Goal: Task Accomplishment & Management: Use online tool/utility

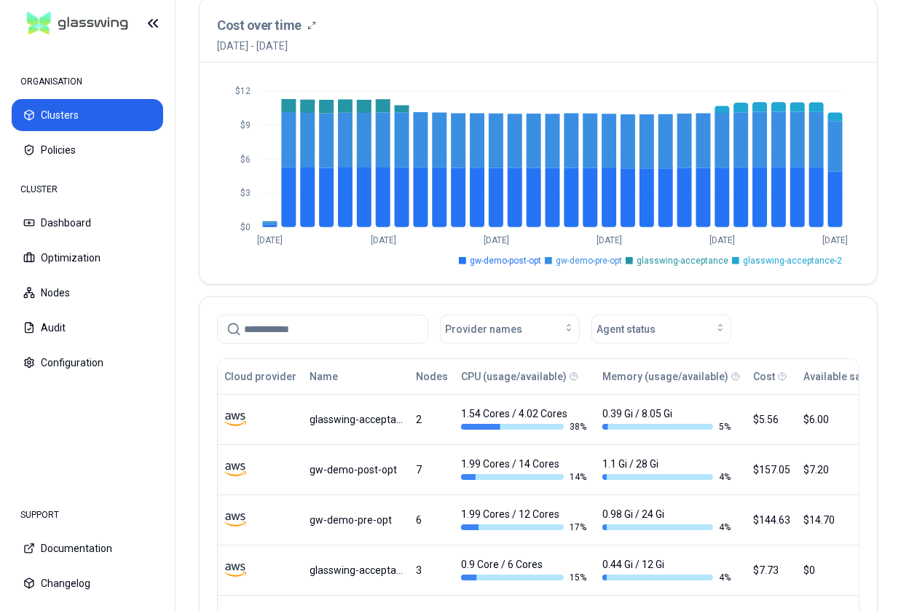
scroll to position [115, 0]
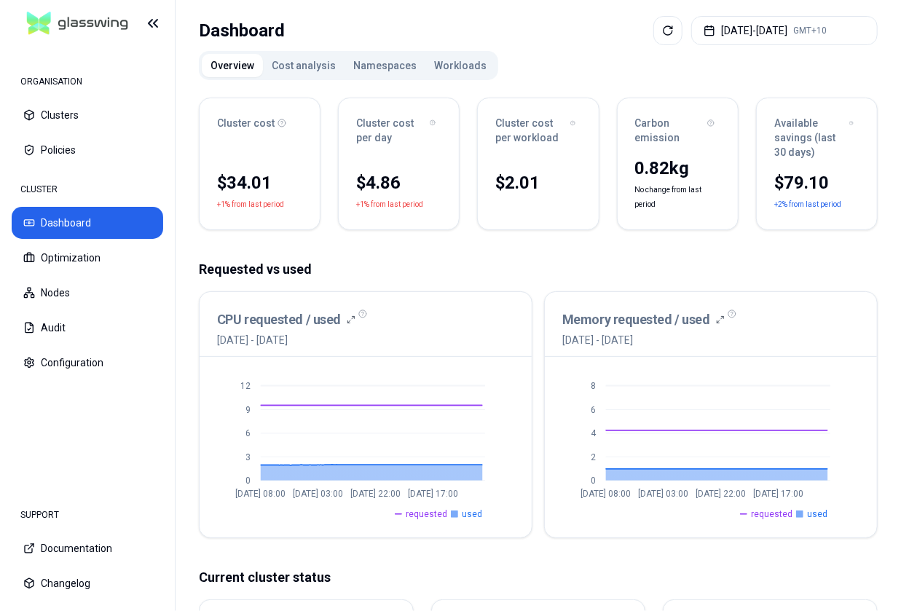
scroll to position [84, 0]
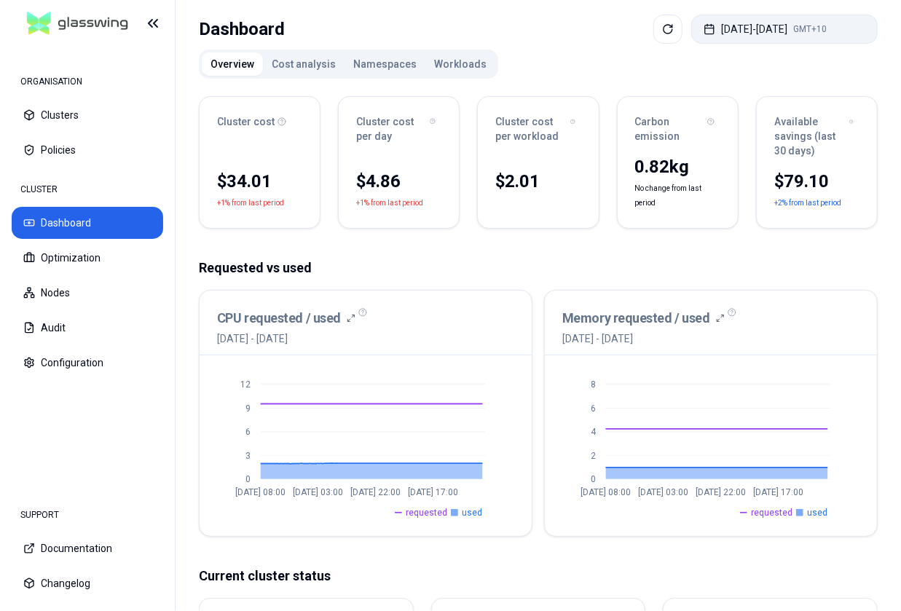
click at [786, 31] on button "[DATE] - [DATE] GMT+10" at bounding box center [784, 29] width 186 height 29
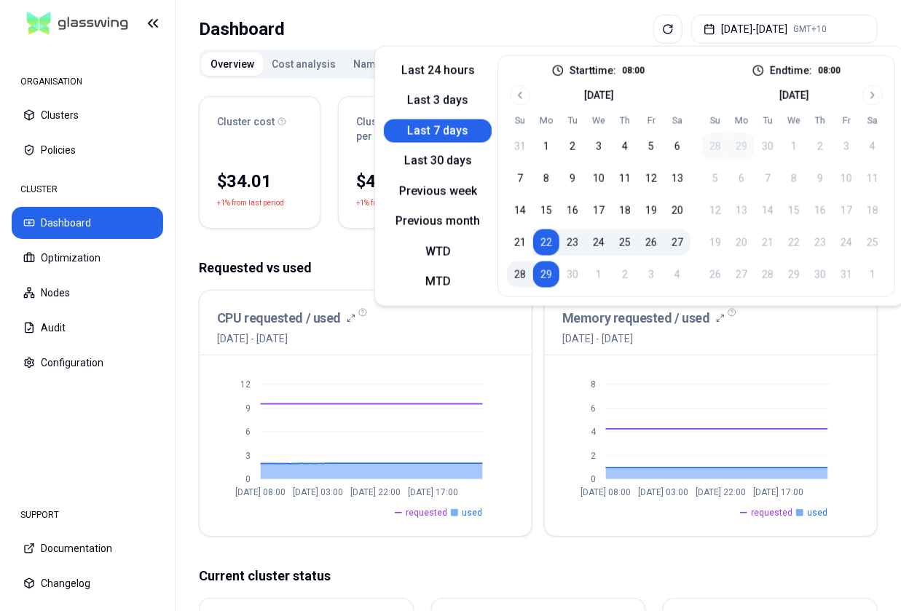
click at [577, 23] on div "Dashboard [DATE] - [DATE] GMT+10" at bounding box center [538, 29] width 679 height 29
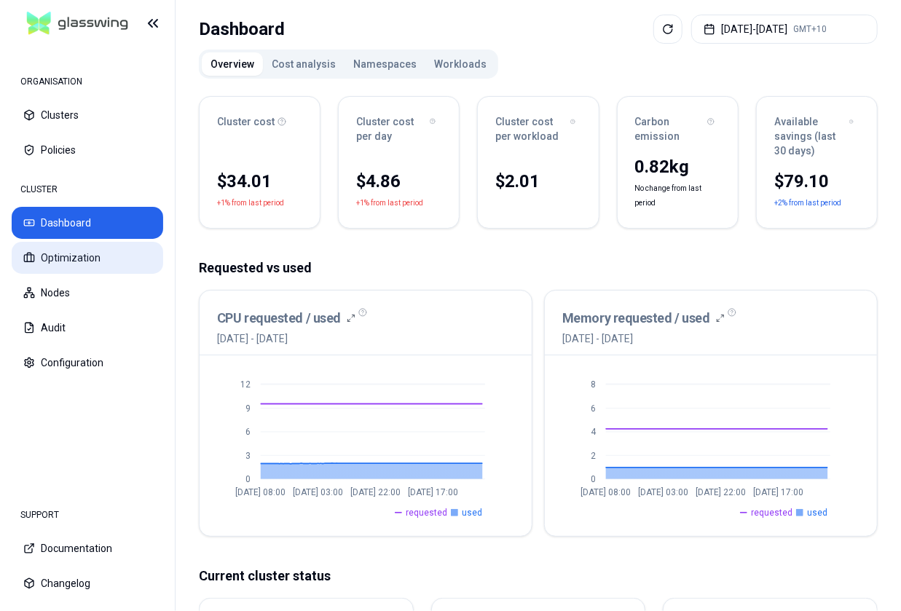
click at [124, 258] on button "Optimization" at bounding box center [87, 258] width 151 height 32
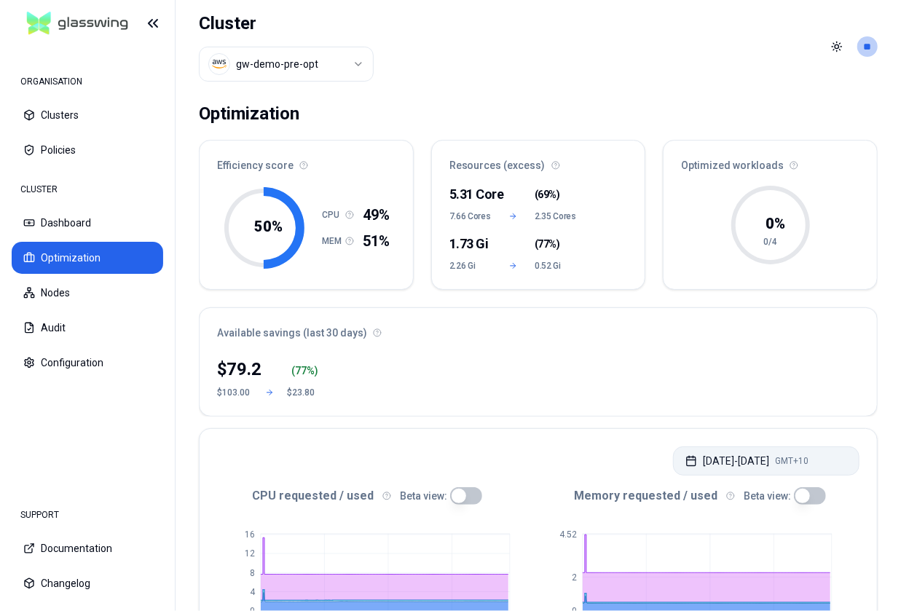
click at [746, 446] on button "[DATE] - [DATE] GMT+10" at bounding box center [766, 460] width 186 height 29
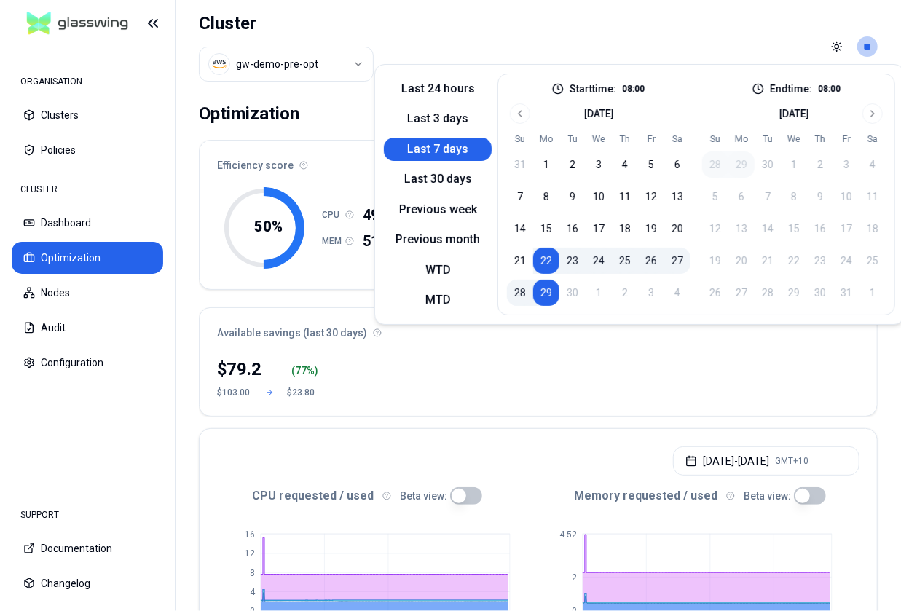
click at [630, 91] on p "08:00" at bounding box center [633, 89] width 23 height 12
click at [449, 151] on button "Last 7 days" at bounding box center [438, 149] width 108 height 23
click at [503, 36] on header "Cluster gw-demo-pre-opt Toggle theme **" at bounding box center [537, 46] width 725 height 93
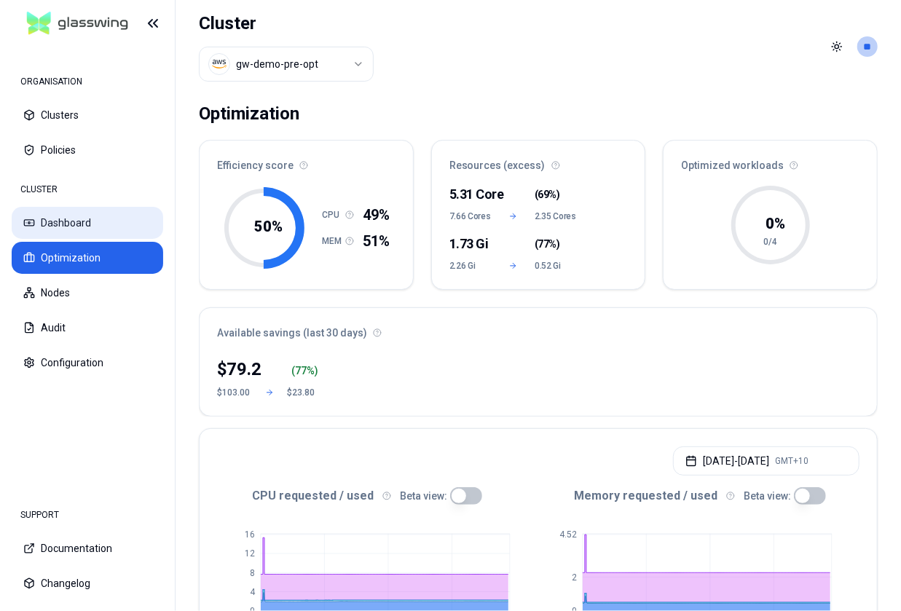
click at [68, 215] on button "Dashboard" at bounding box center [87, 223] width 151 height 32
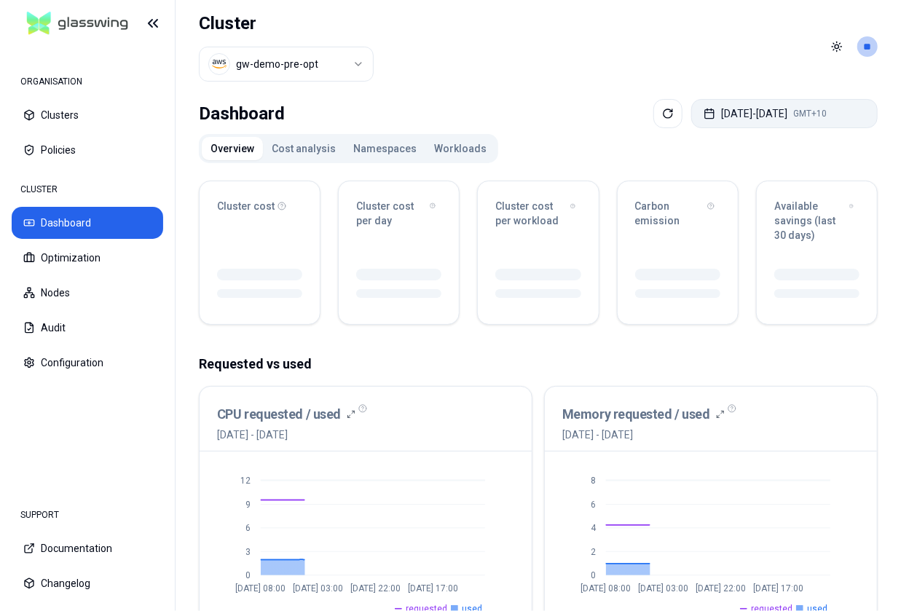
click at [740, 114] on button "[DATE] - [DATE] GMT+10" at bounding box center [784, 113] width 186 height 29
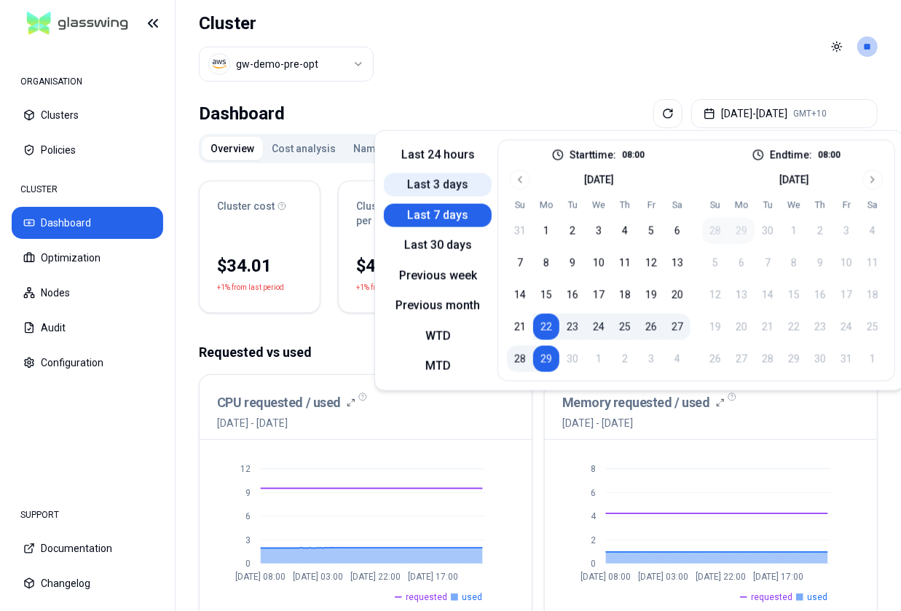
click at [456, 183] on button "Last 3 days" at bounding box center [438, 184] width 108 height 23
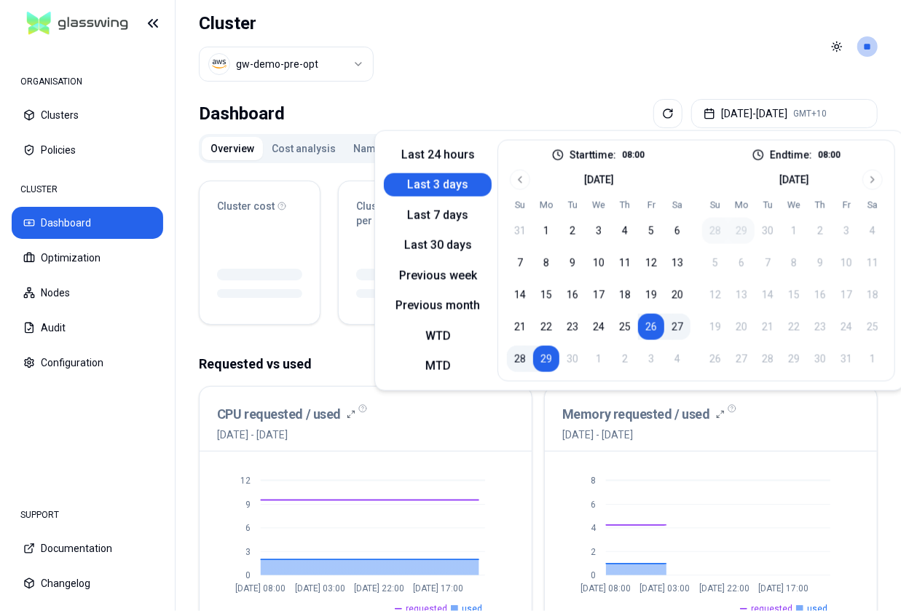
click at [468, 76] on header "Cluster gw-demo-pre-opt Toggle theme **" at bounding box center [537, 46] width 725 height 93
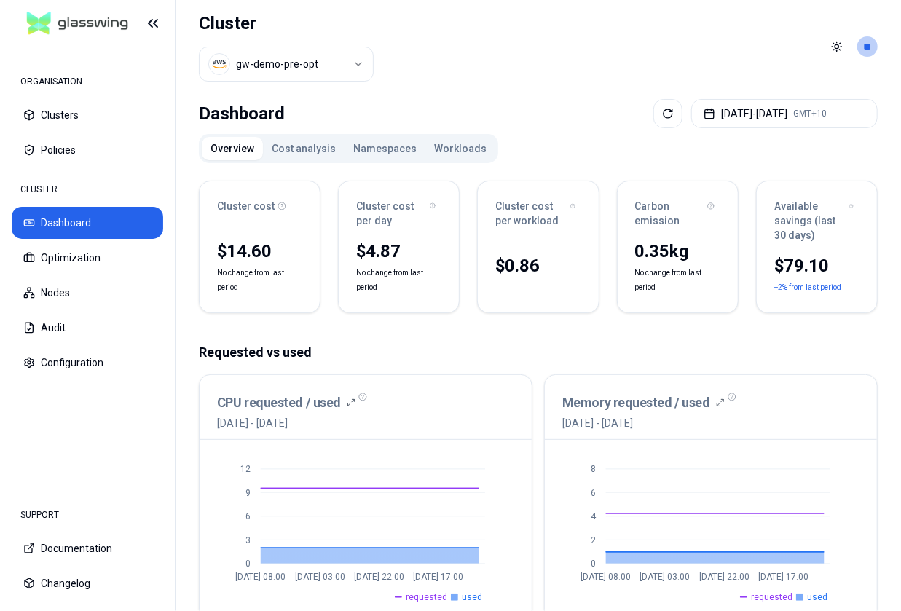
click at [79, 240] on div "CLUSTER Dashboard Optimization Nodes Audit Configuration" at bounding box center [87, 277] width 151 height 204
click at [78, 254] on button "Optimization" at bounding box center [87, 258] width 151 height 32
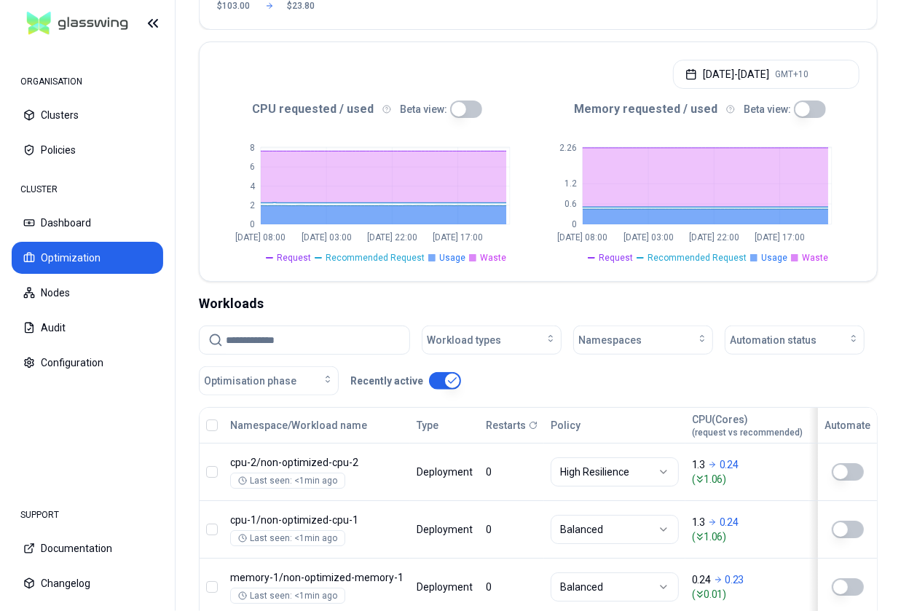
scroll to position [392, 0]
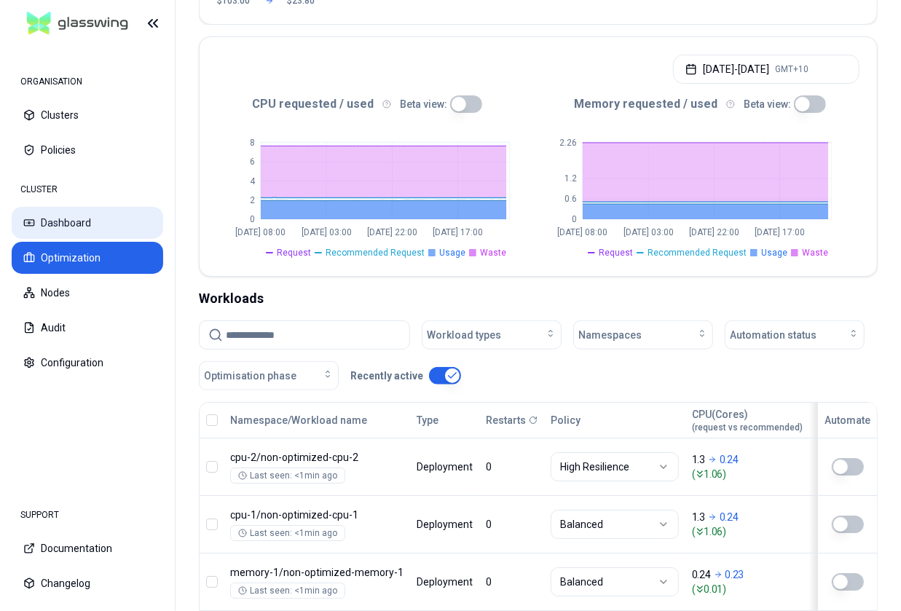
click at [60, 222] on button "Dashboard" at bounding box center [87, 223] width 151 height 32
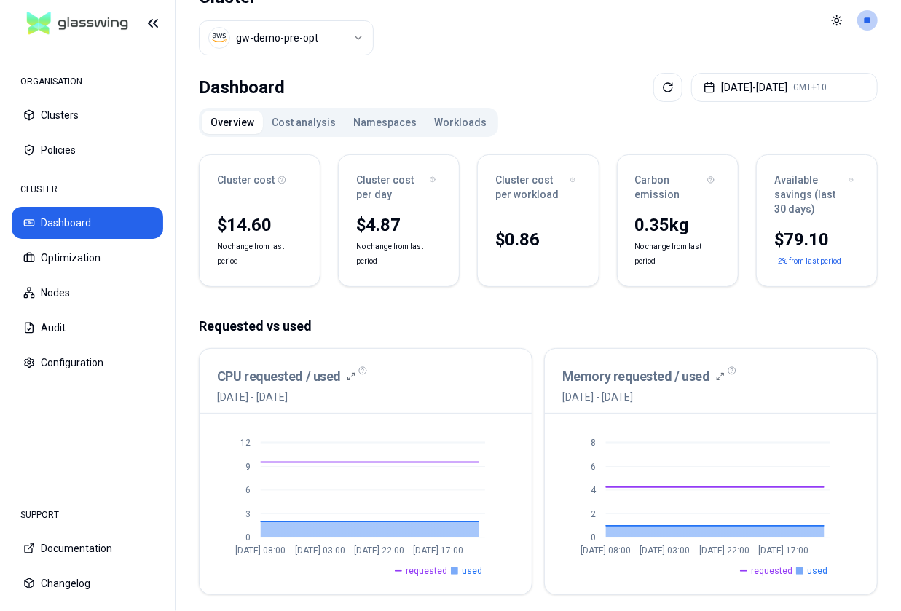
scroll to position [9, 0]
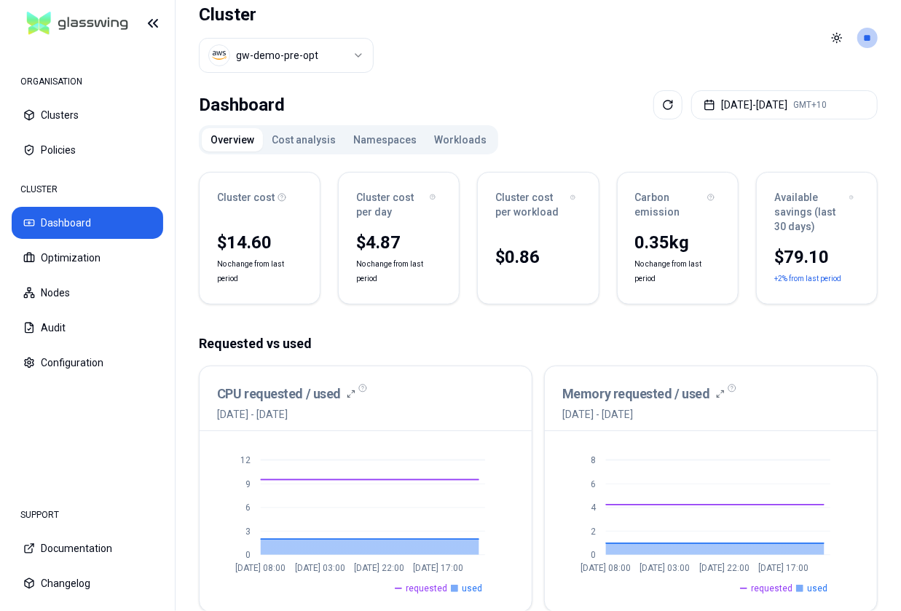
click at [299, 136] on button "Cost analysis" at bounding box center [304, 139] width 82 height 23
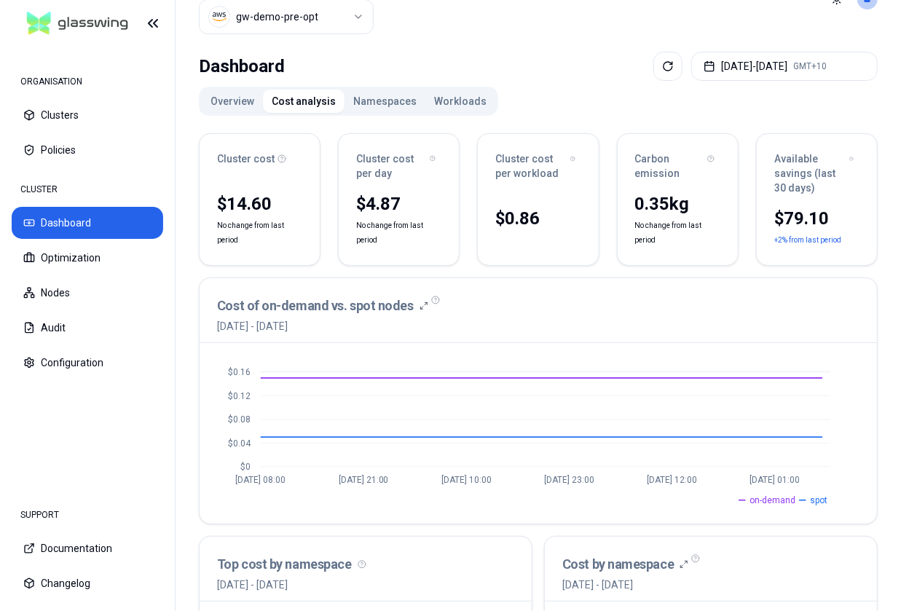
scroll to position [42, 0]
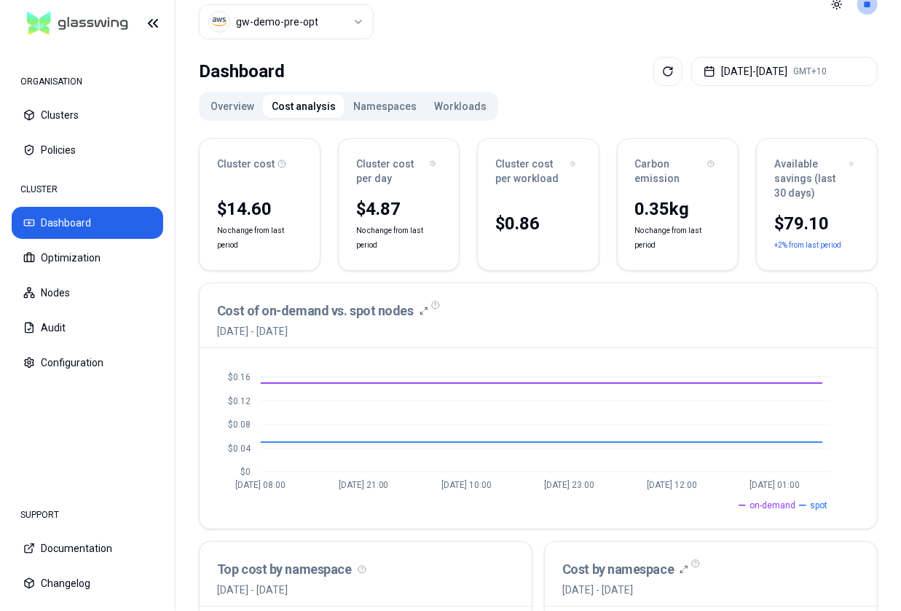
click at [387, 97] on button "Namespaces" at bounding box center [384, 106] width 81 height 23
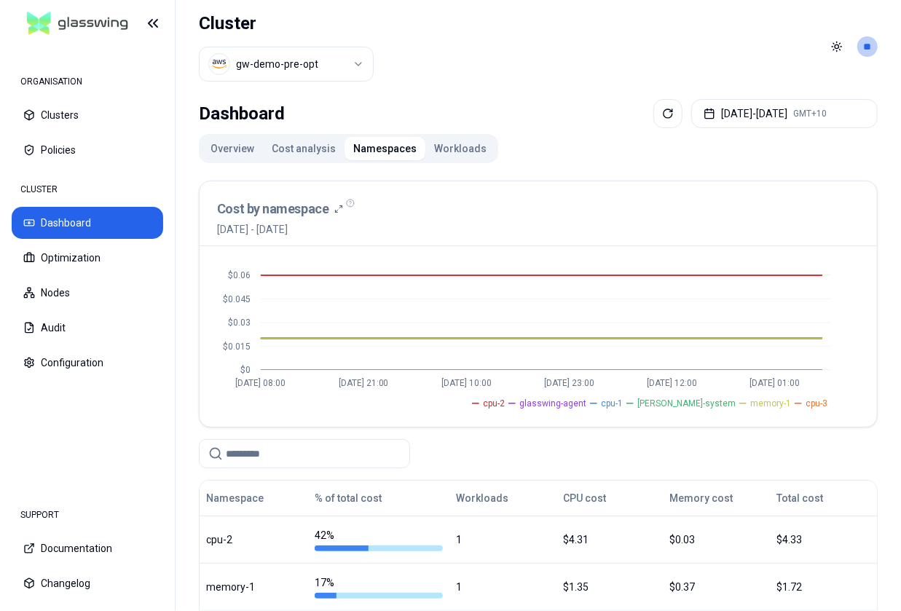
click at [451, 149] on button "Workloads" at bounding box center [460, 148] width 70 height 23
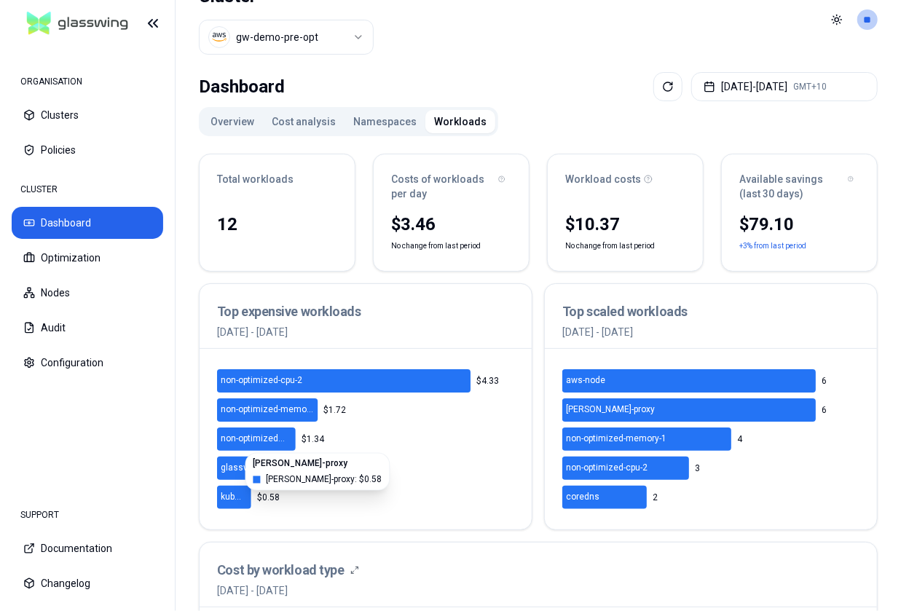
scroll to position [25, 0]
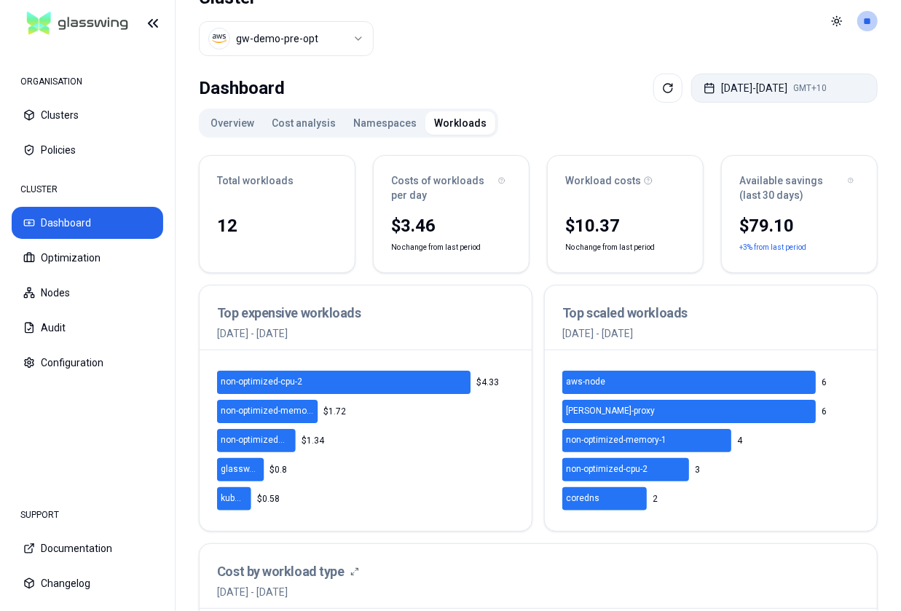
click at [737, 92] on button "[DATE] - [DATE] GMT+10" at bounding box center [784, 88] width 186 height 29
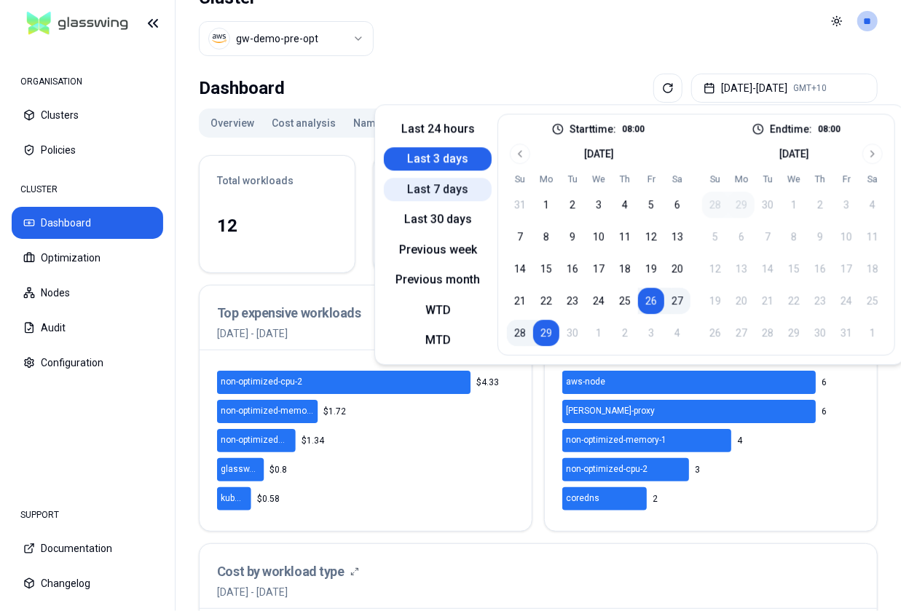
click at [440, 183] on button "Last 7 days" at bounding box center [438, 189] width 108 height 23
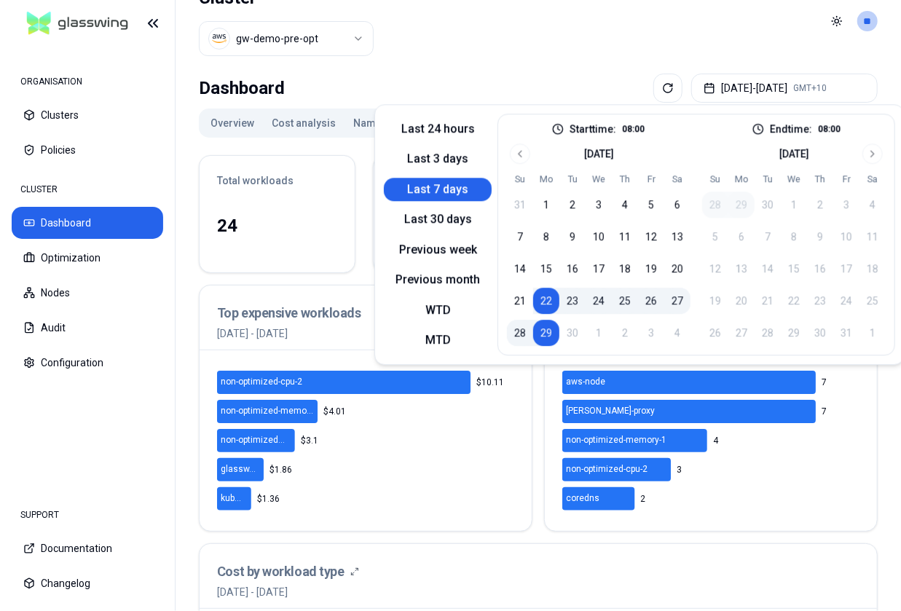
click at [474, 83] on div "Dashboard [DATE] - [DATE] GMT+10" at bounding box center [538, 88] width 679 height 29
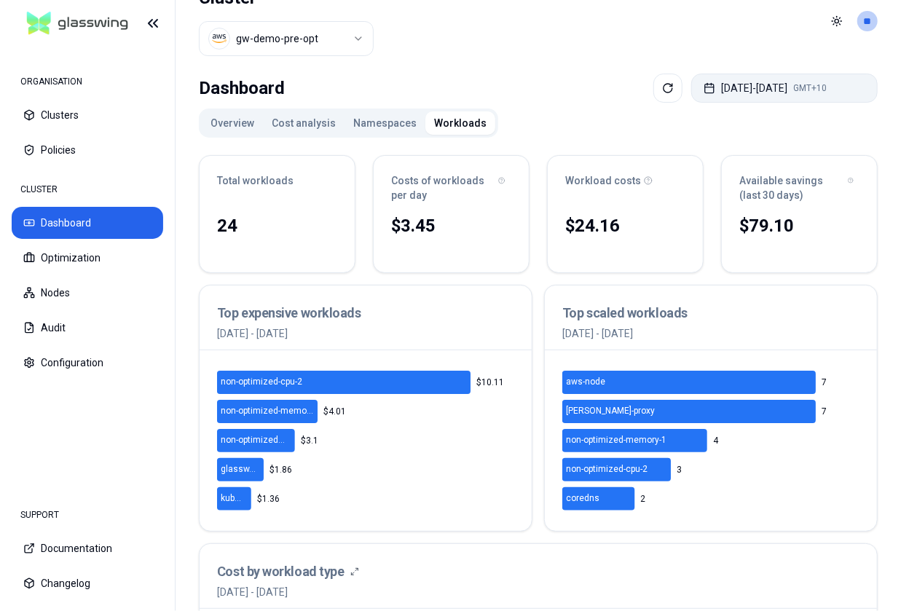
click at [735, 88] on button "[DATE] - [DATE] GMT+10" at bounding box center [784, 88] width 186 height 29
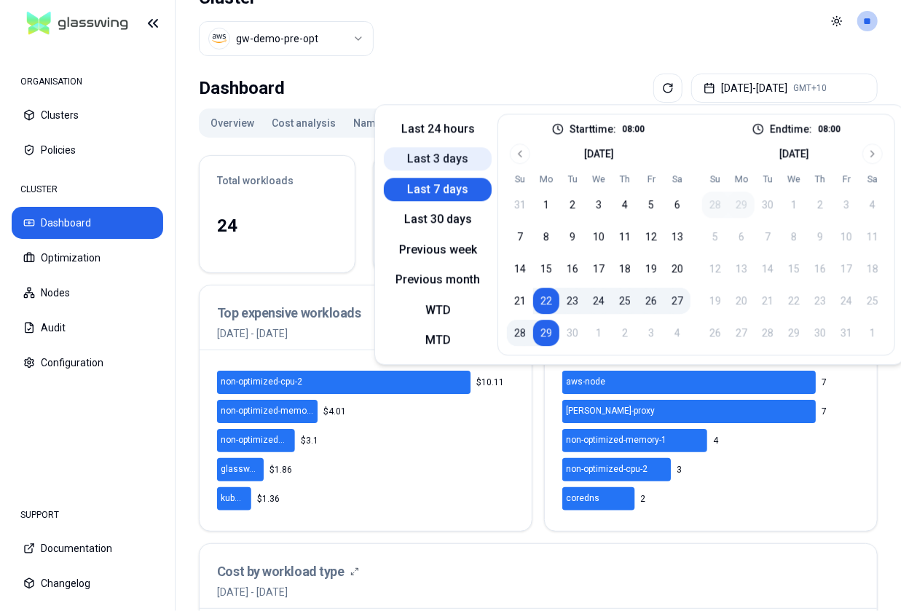
click at [458, 164] on button "Last 3 days" at bounding box center [438, 159] width 108 height 23
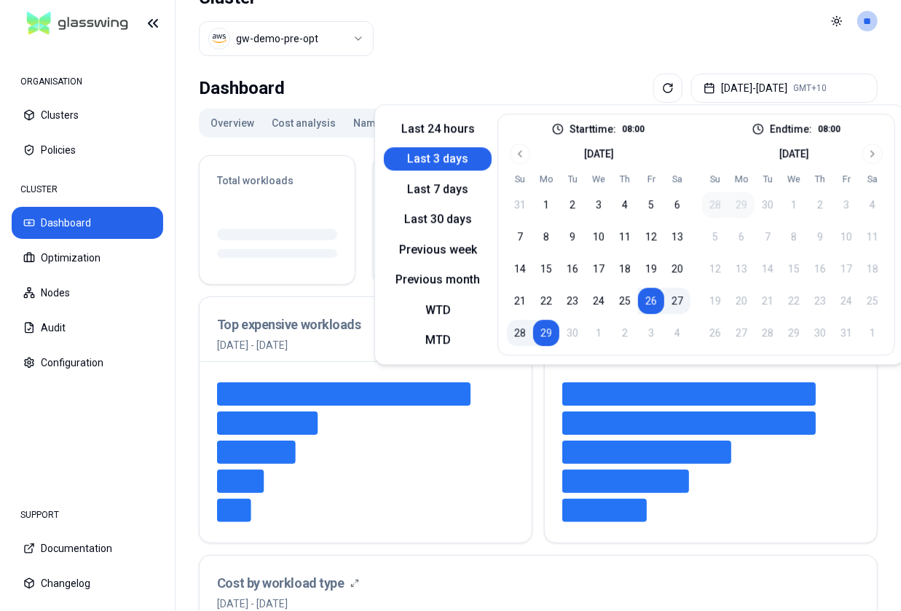
click at [483, 90] on div "Dashboard [DATE] - [DATE] GMT+10" at bounding box center [538, 88] width 679 height 29
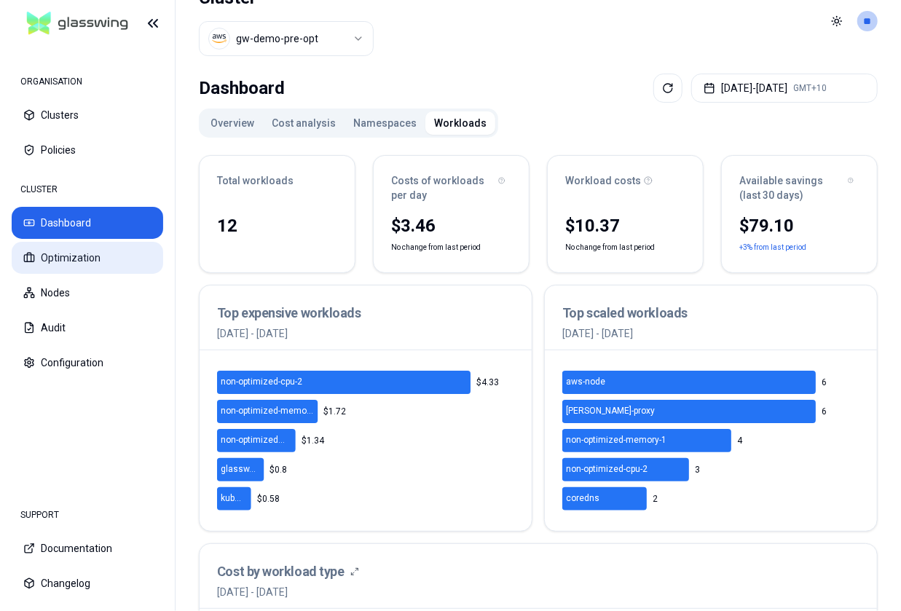
click at [111, 250] on button "Optimization" at bounding box center [87, 258] width 151 height 32
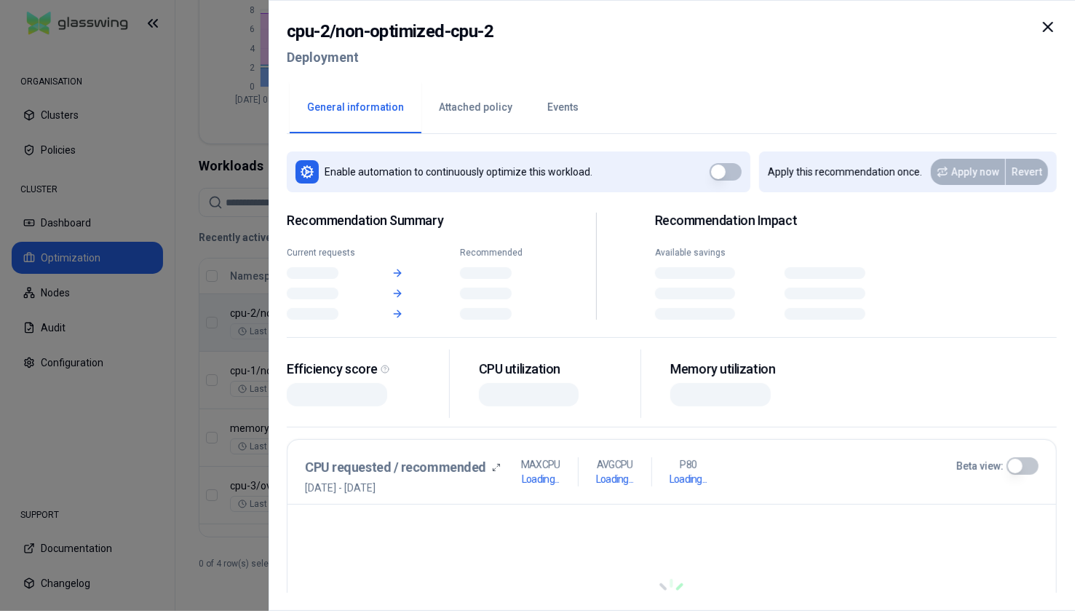
scroll to position [398, 0]
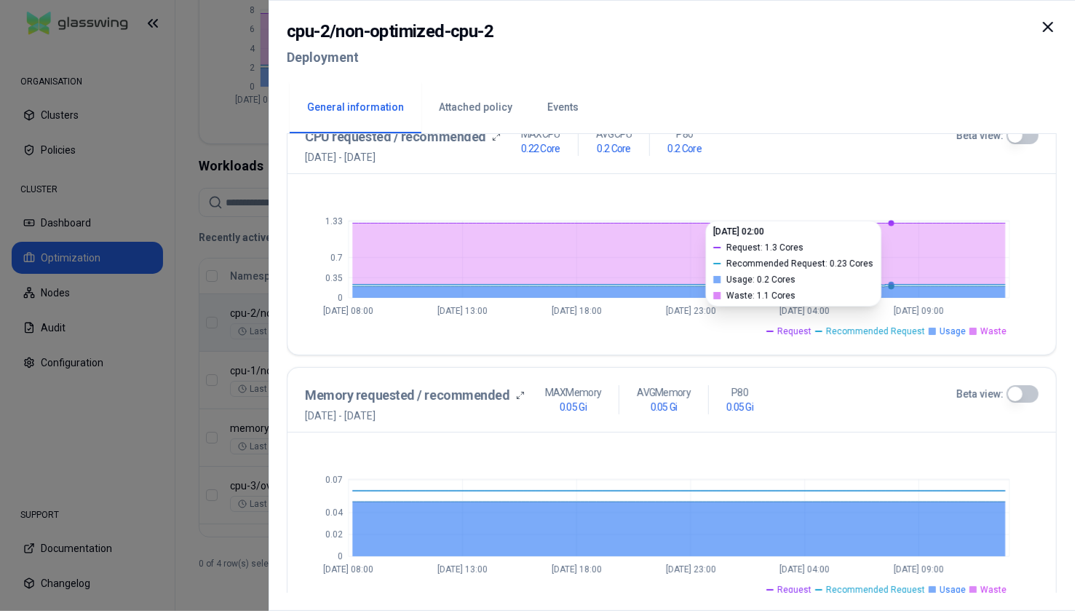
scroll to position [341, 0]
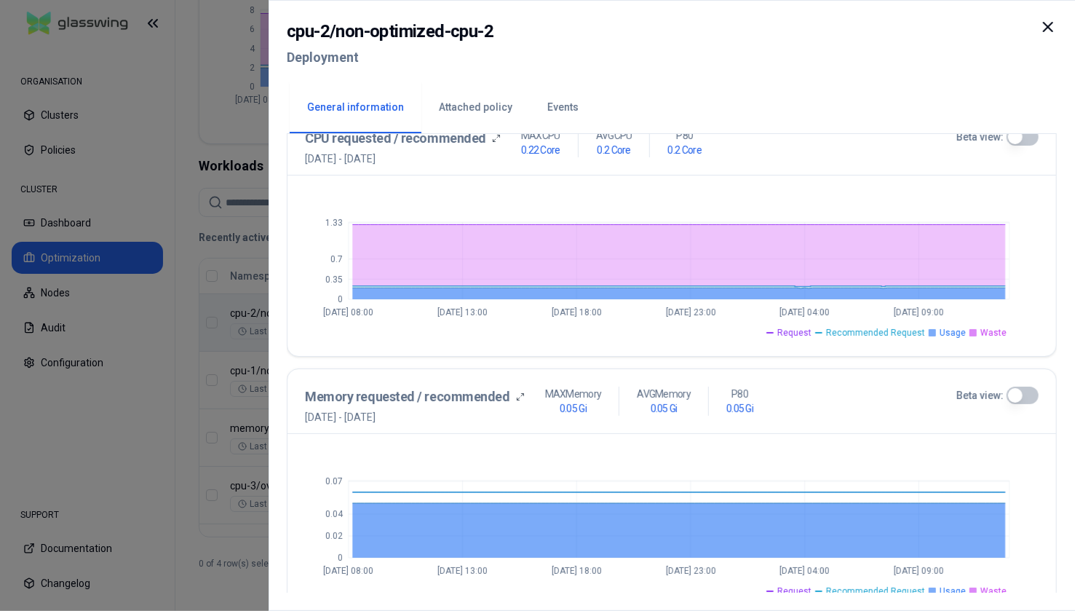
click at [900, 142] on button "Beta view:" at bounding box center [1023, 136] width 32 height 17
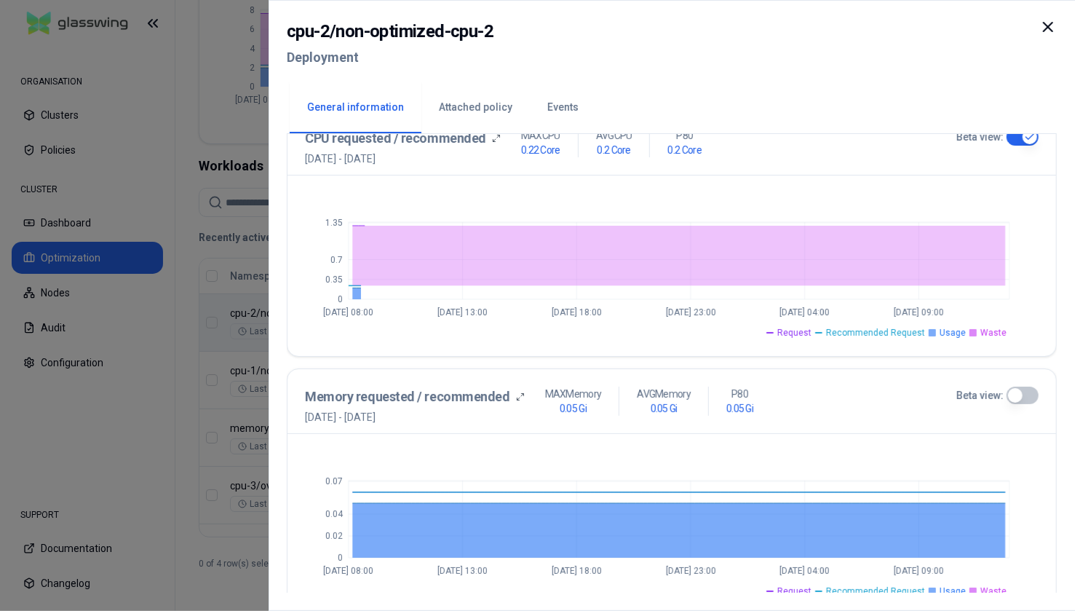
click at [900, 389] on button "Beta view:" at bounding box center [1023, 395] width 32 height 17
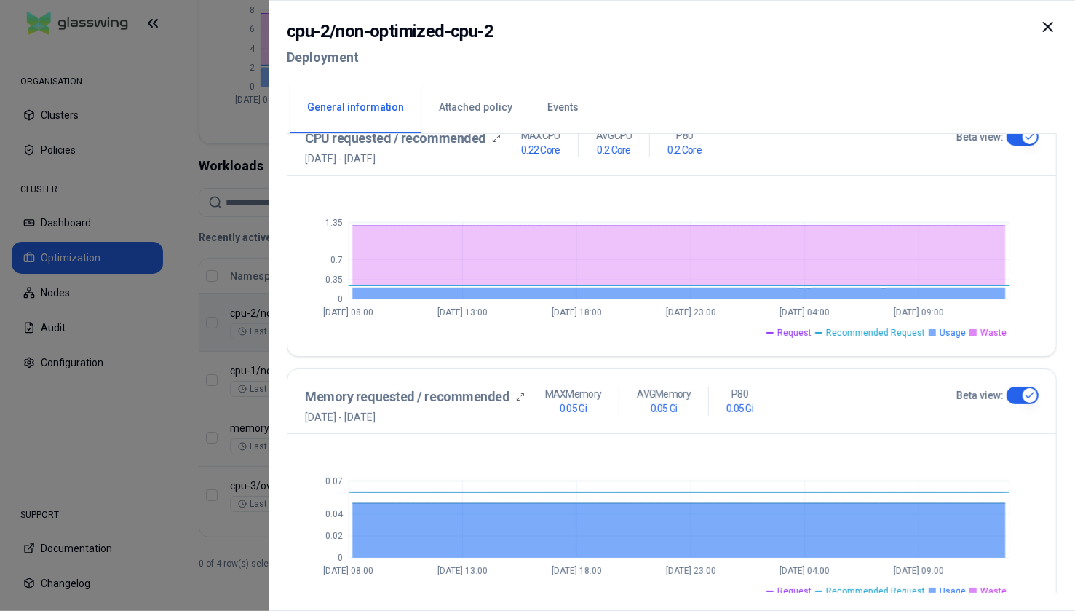
click at [900, 389] on button "Beta view:" at bounding box center [1023, 395] width 32 height 17
click at [900, 28] on icon at bounding box center [1048, 27] width 9 height 9
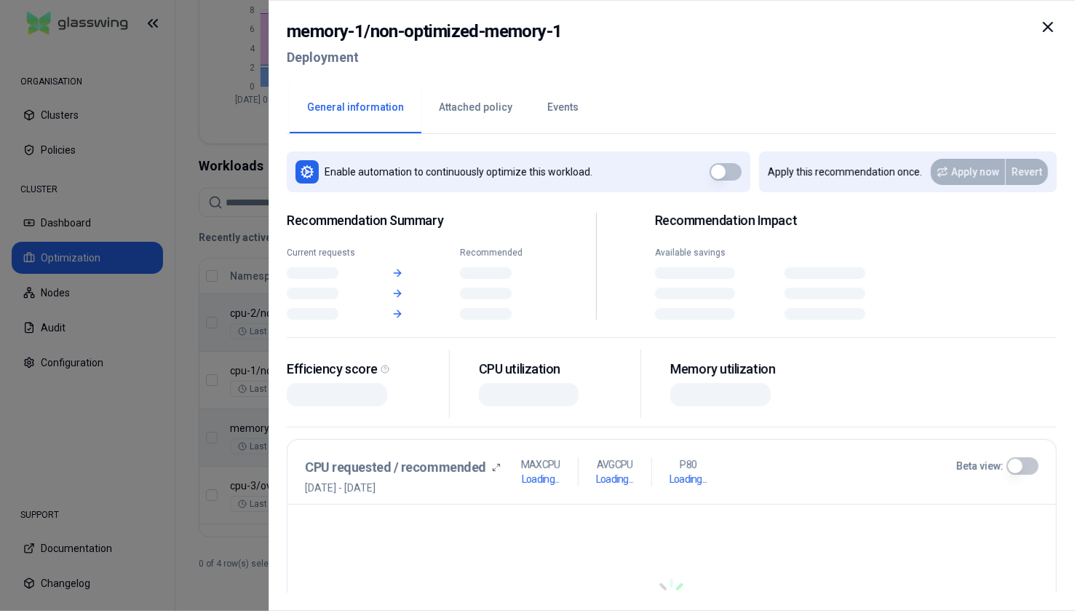
scroll to position [398, 0]
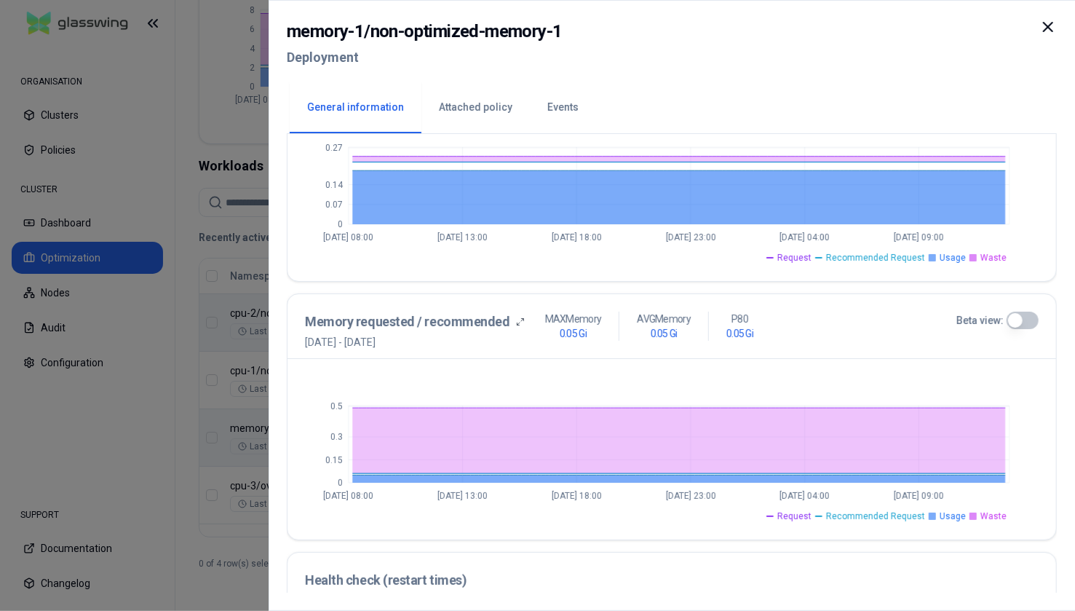
scroll to position [431, 0]
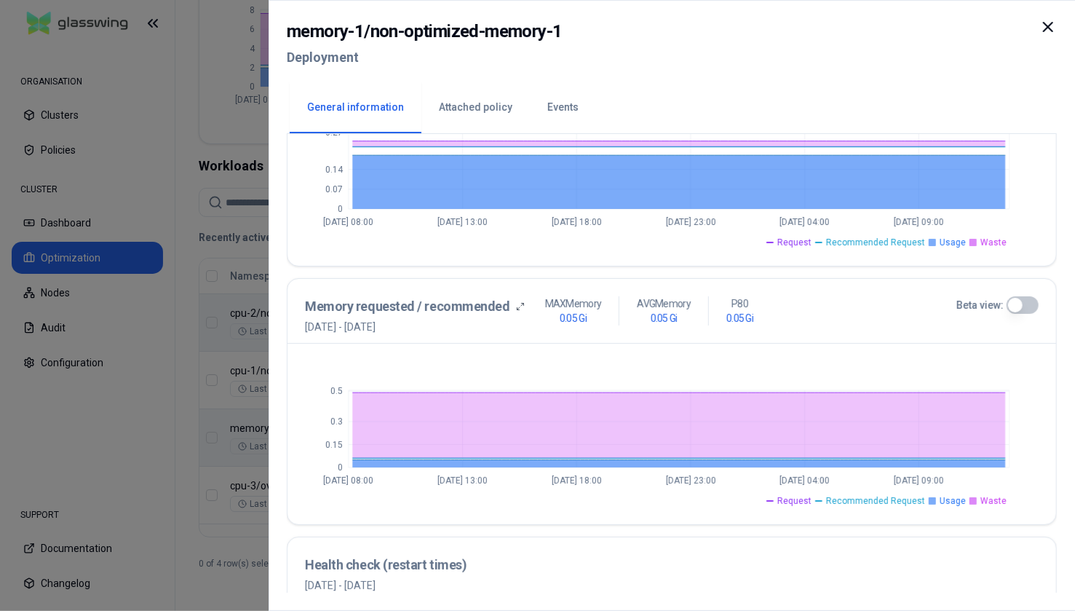
click at [900, 296] on button "Beta view:" at bounding box center [1023, 304] width 32 height 17
click at [900, 24] on icon at bounding box center [1048, 26] width 17 height 17
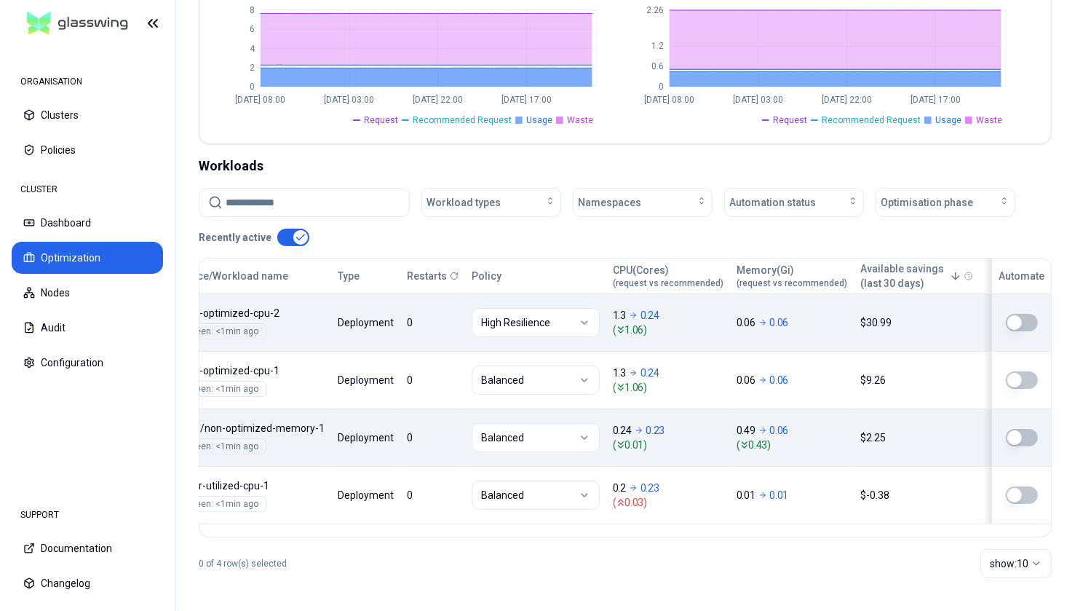
scroll to position [0, 103]
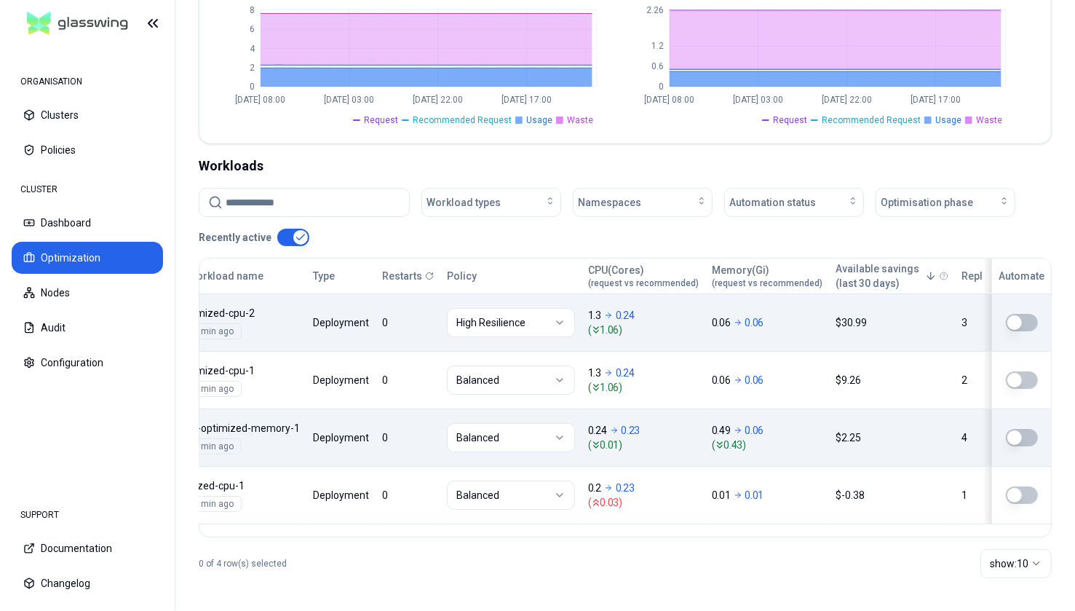
click at [900, 319] on button "button" at bounding box center [1022, 322] width 32 height 17
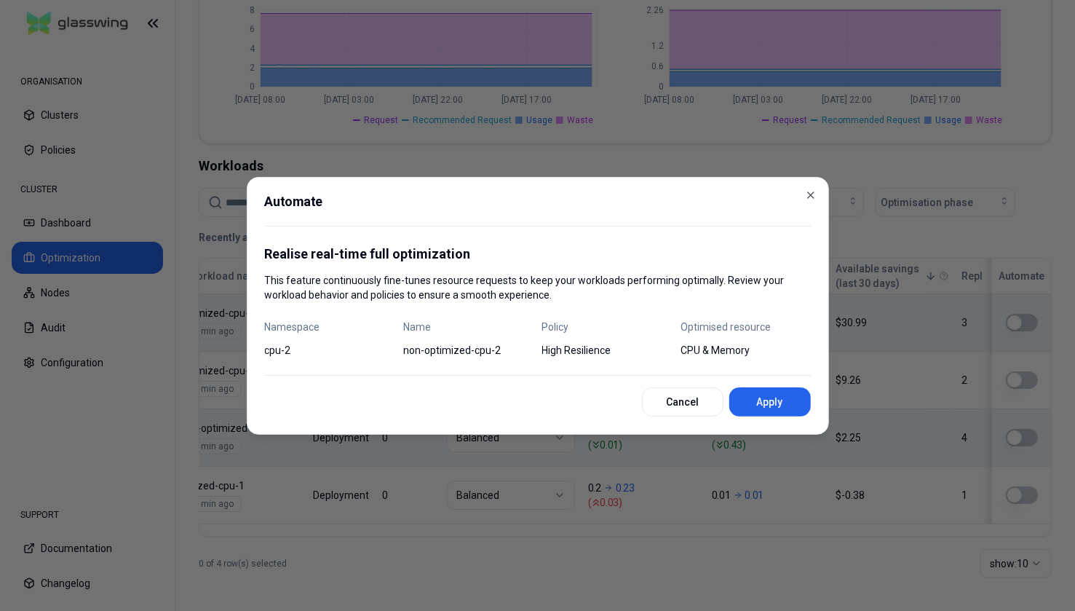
scroll to position [398, 0]
click at [678, 407] on button "Cancel" at bounding box center [683, 401] width 82 height 29
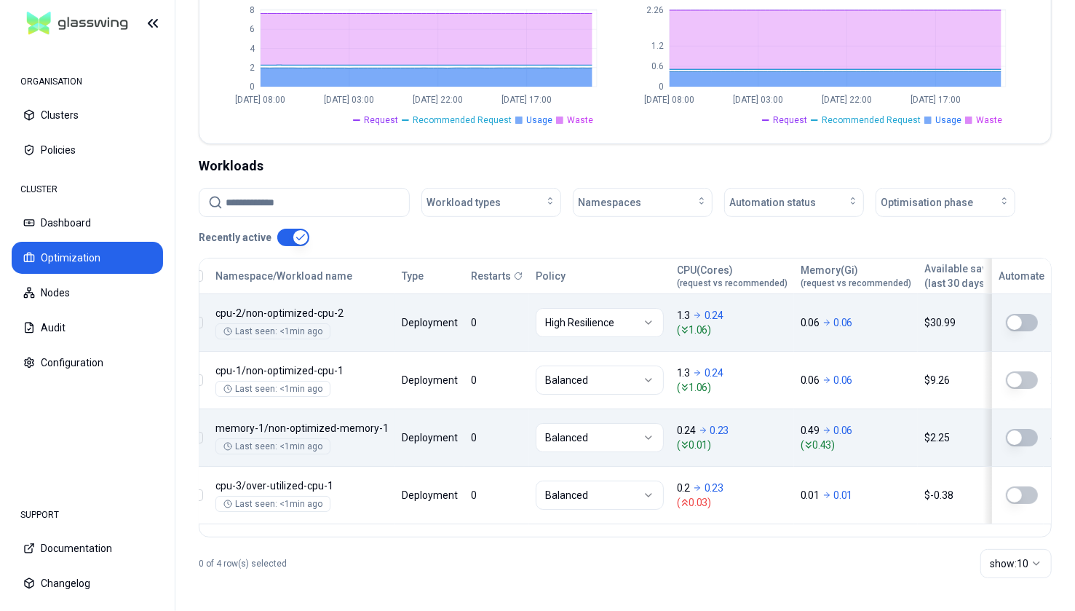
scroll to position [0, 0]
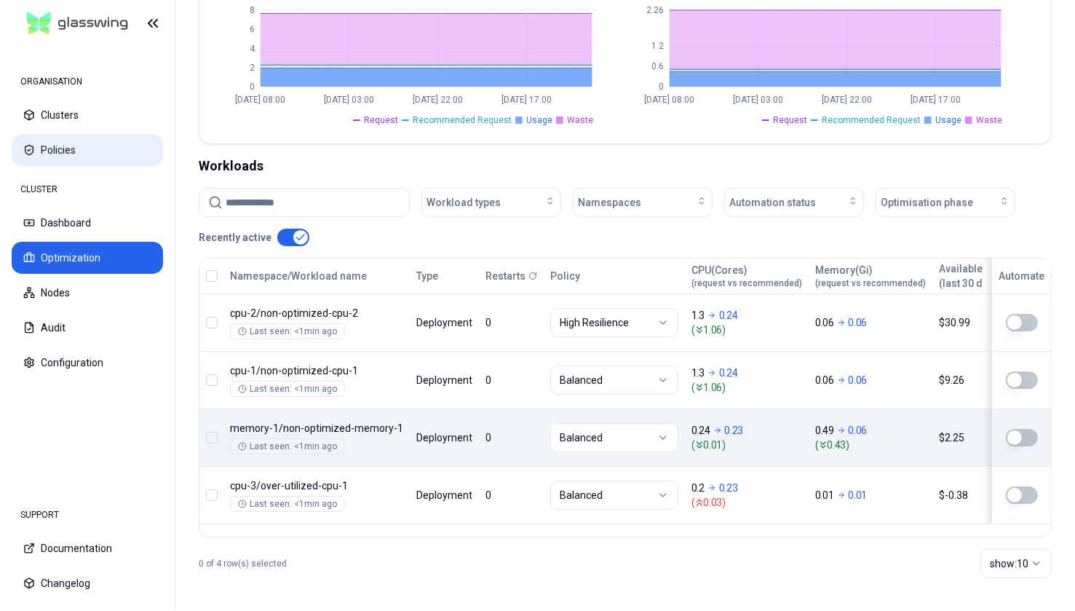
click at [69, 154] on button "Policies" at bounding box center [87, 150] width 151 height 32
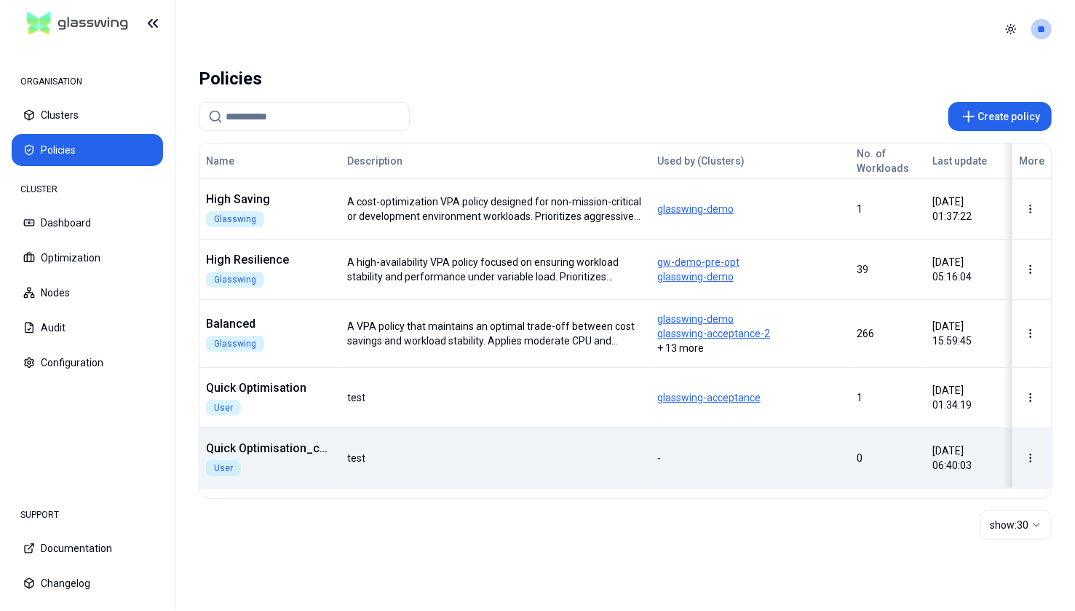
click at [900, 449] on html "ORGANISATION Clusters Policies CLUSTER Dashboard Optimization Nodes Audit Confi…" at bounding box center [537, 305] width 1075 height 611
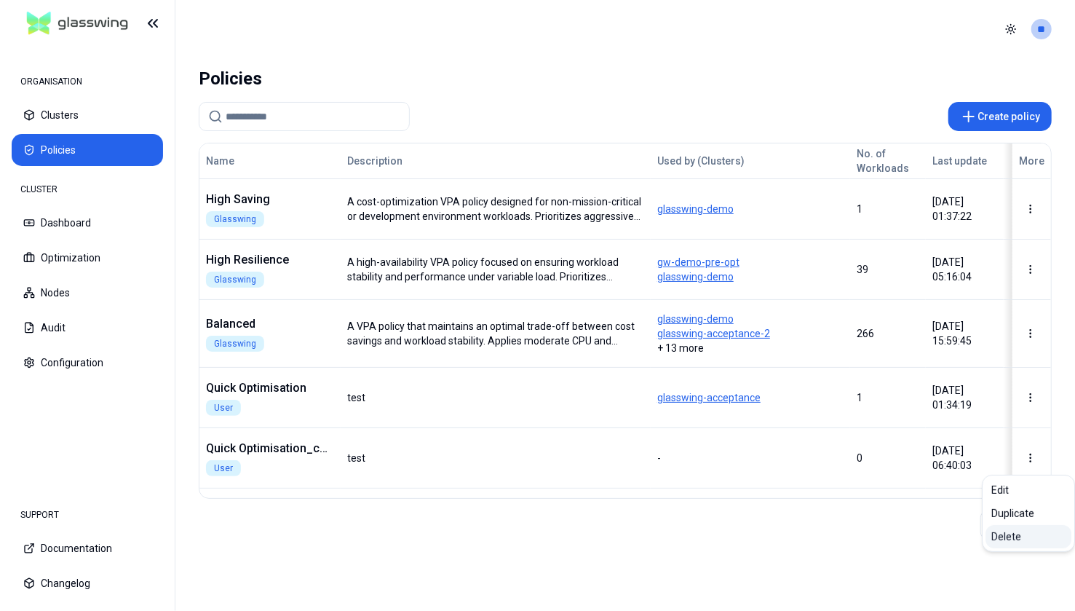
click at [900, 540] on div "Delete" at bounding box center [1029, 536] width 86 height 23
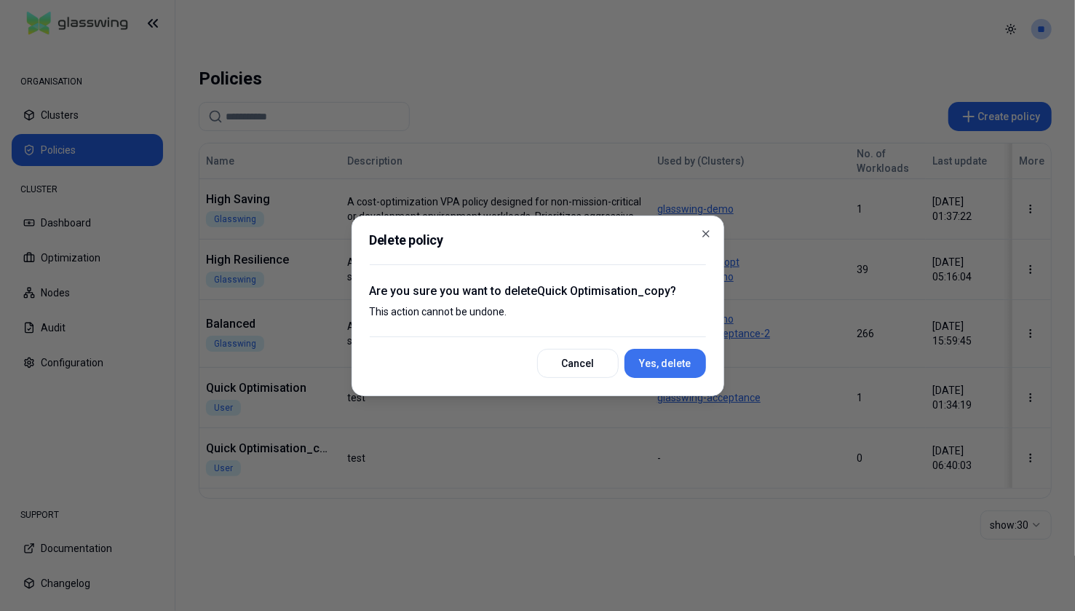
click at [666, 362] on button "Yes, delete" at bounding box center [666, 363] width 82 height 29
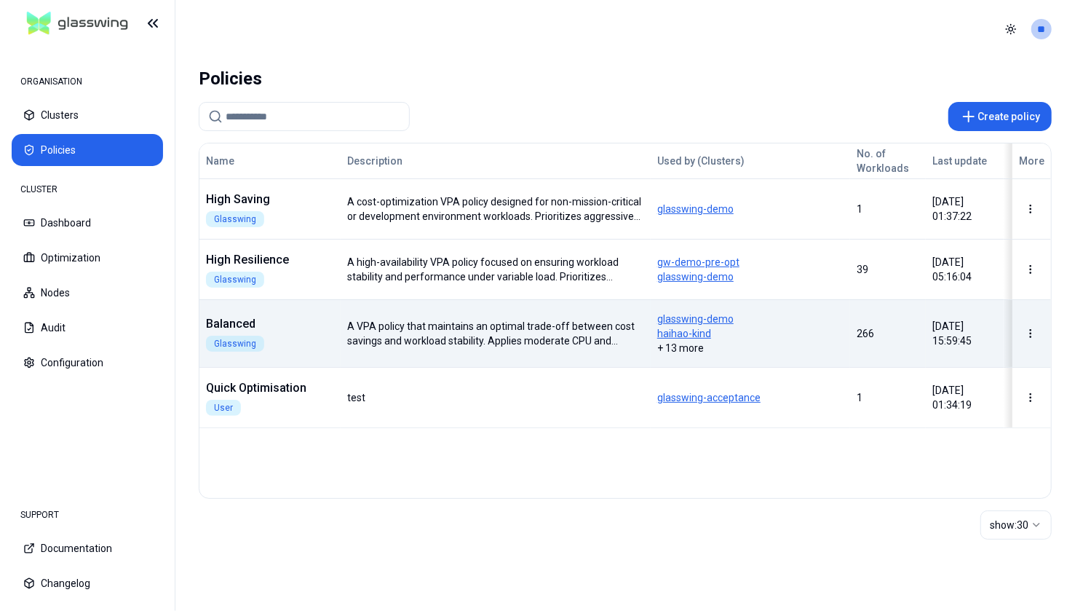
click at [417, 314] on td "A VPA policy that maintains an optimal trade-off between cost savings and workl…" at bounding box center [496, 333] width 310 height 68
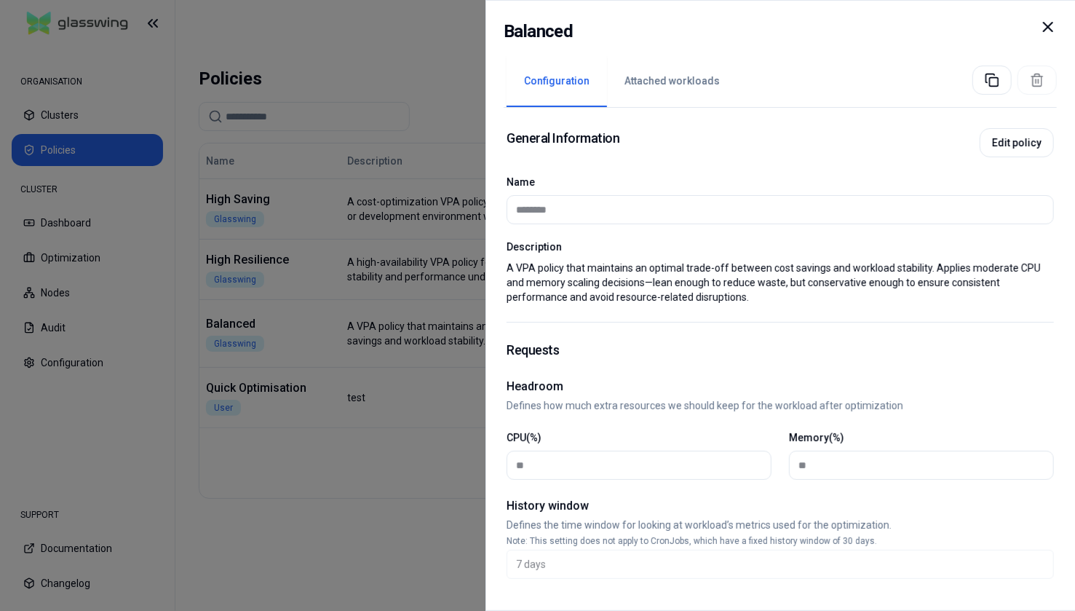
click at [900, 25] on icon at bounding box center [1048, 26] width 17 height 17
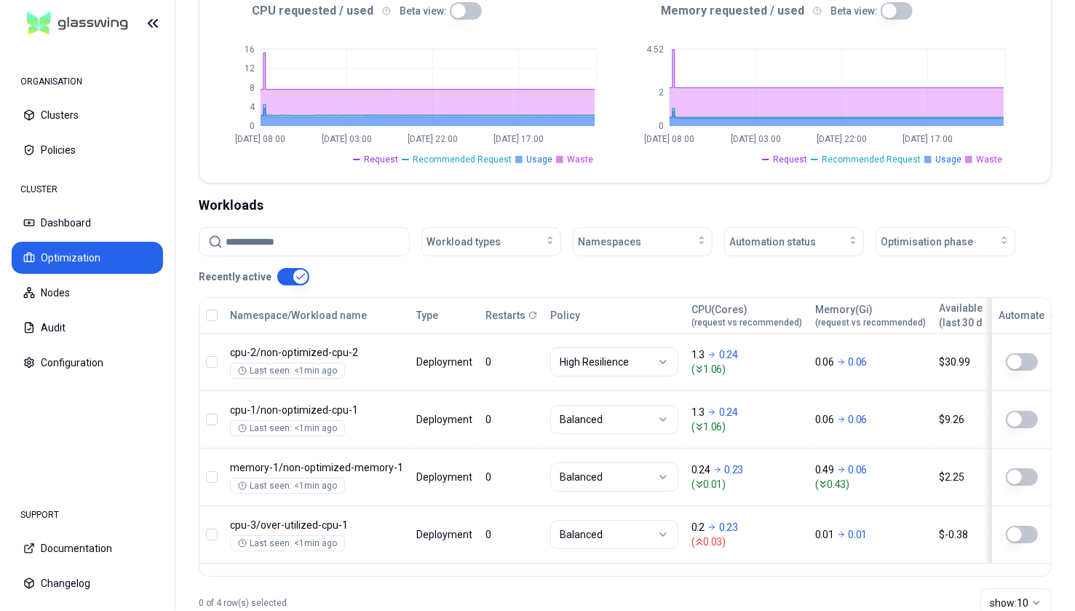
scroll to position [364, 0]
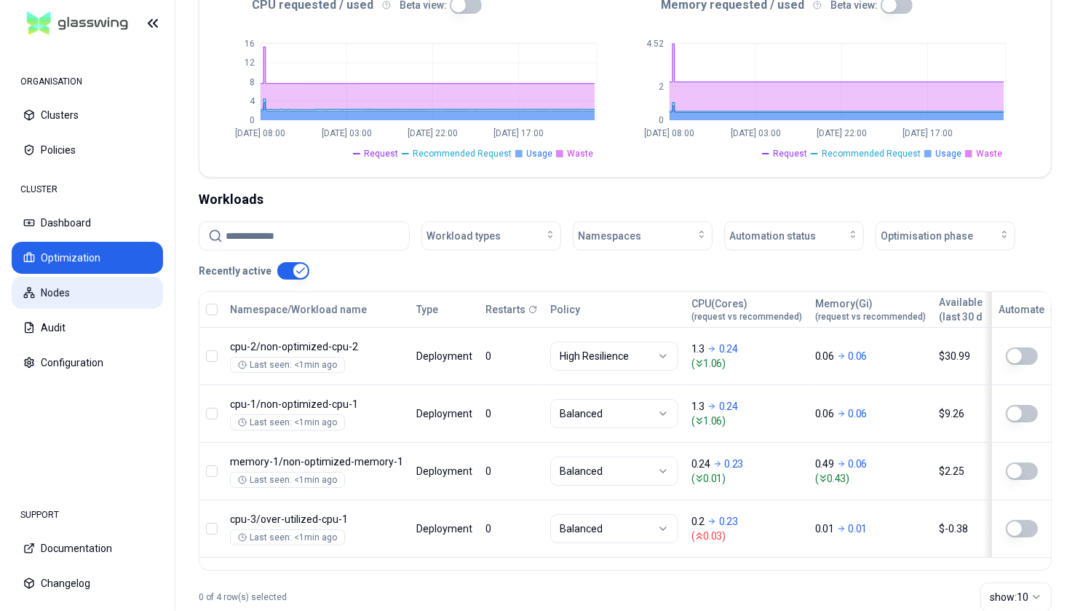
click at [65, 294] on button "Nodes" at bounding box center [87, 293] width 151 height 32
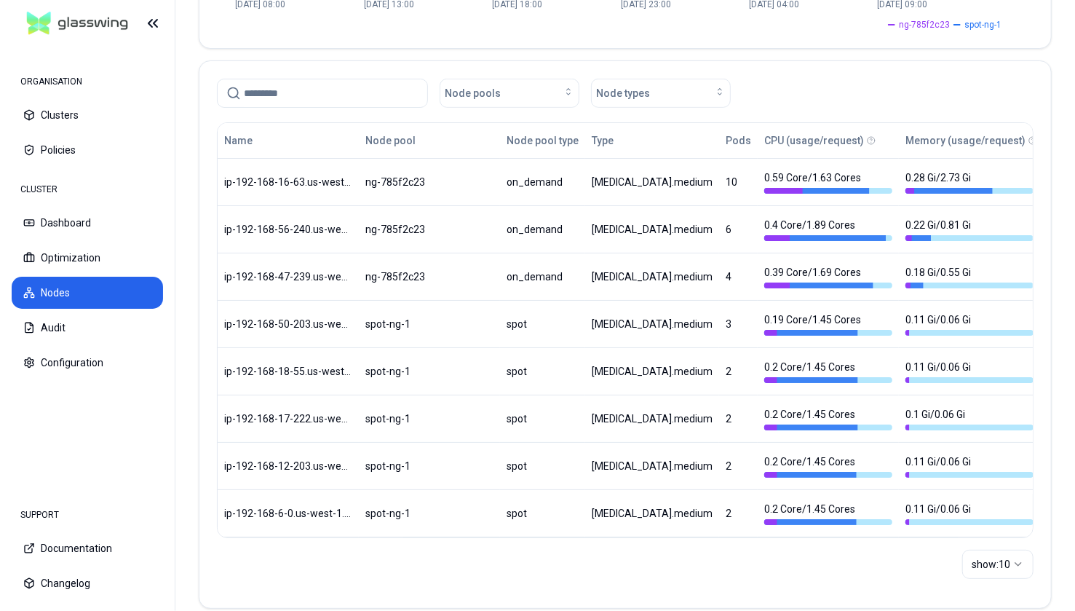
scroll to position [339, 0]
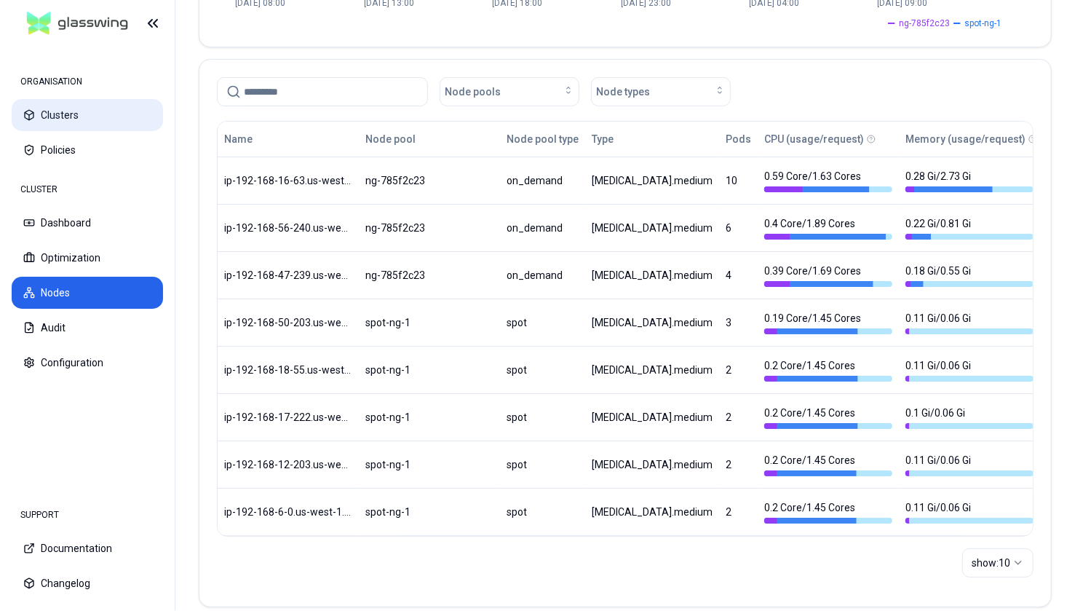
click at [69, 103] on button "Clusters" at bounding box center [87, 115] width 151 height 32
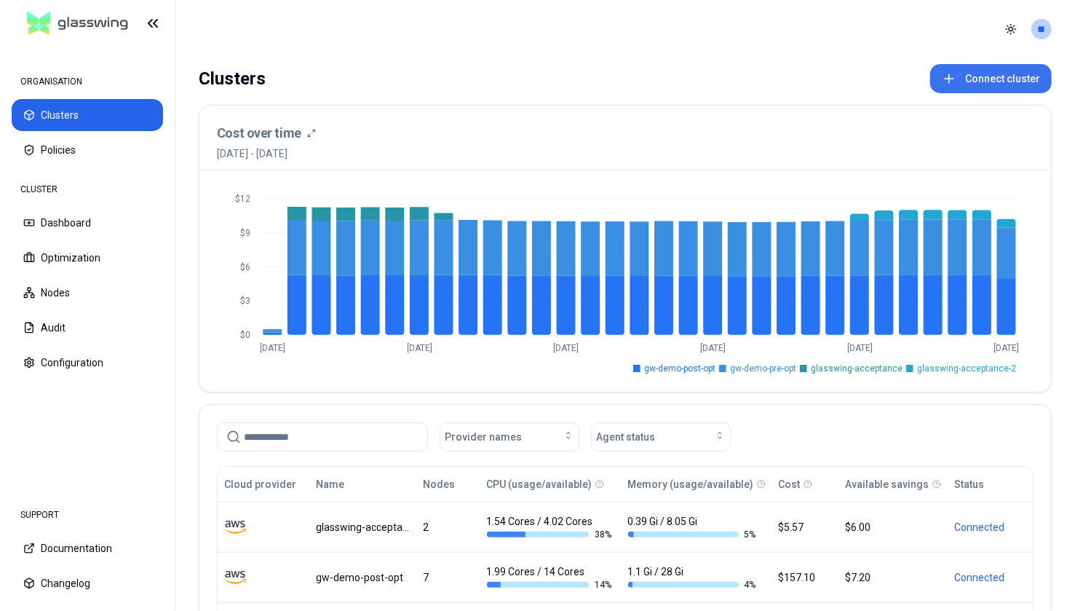
click at [900, 82] on button "Connect cluster" at bounding box center [991, 78] width 122 height 29
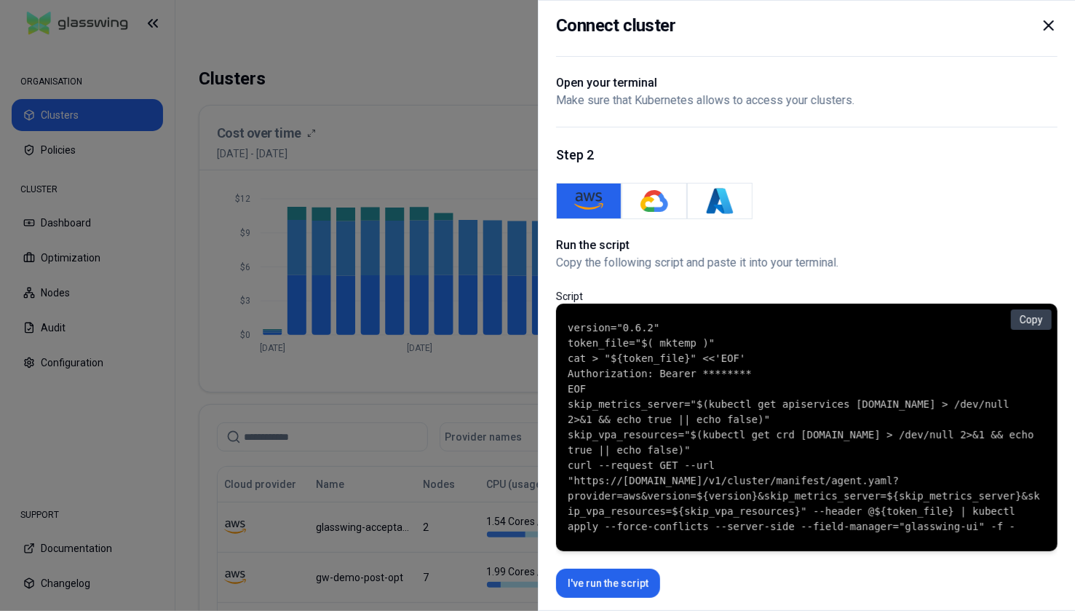
scroll to position [40, 0]
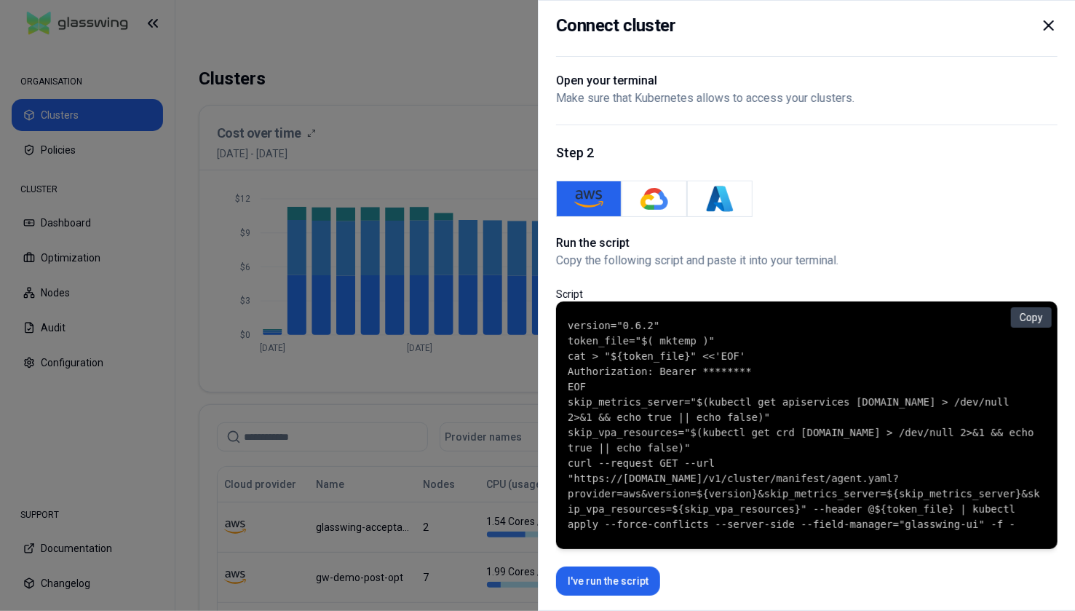
click at [900, 25] on icon at bounding box center [1048, 25] width 9 height 9
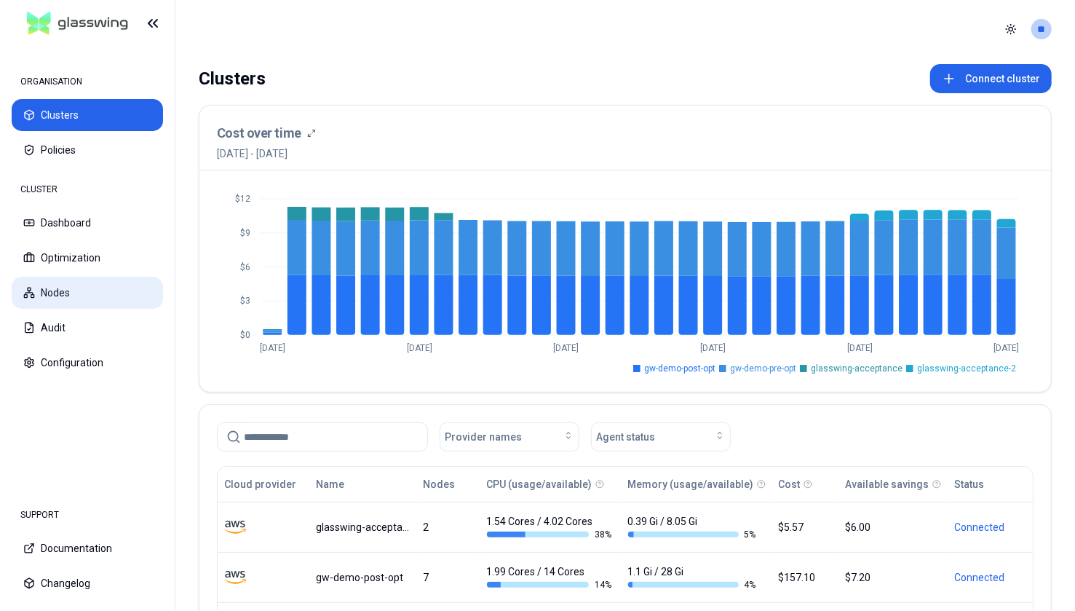
click at [96, 291] on button "Nodes" at bounding box center [87, 293] width 151 height 32
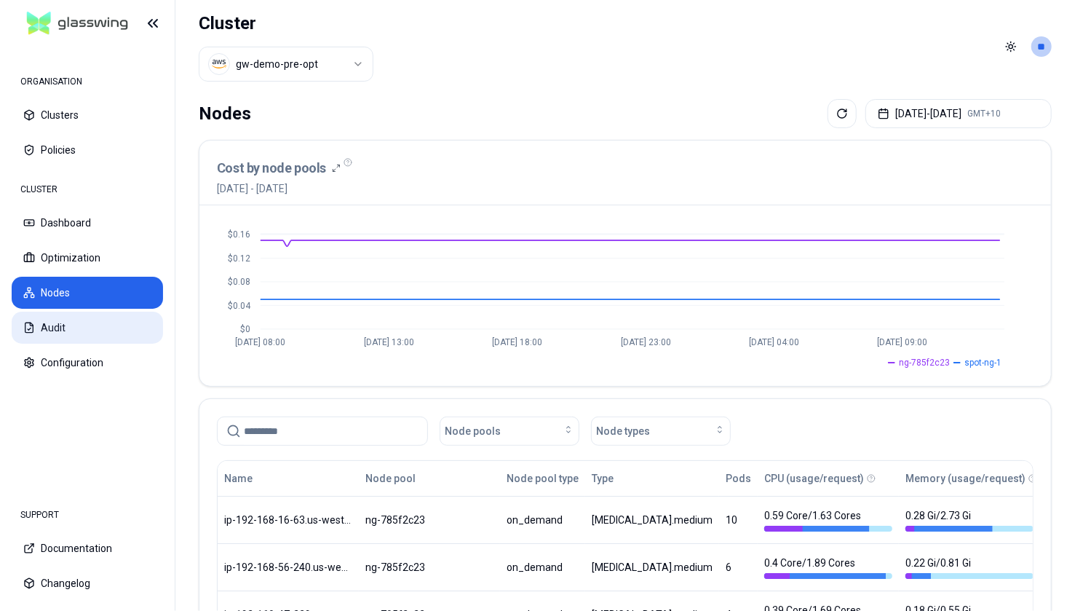
click at [124, 329] on button "Audit" at bounding box center [87, 328] width 151 height 32
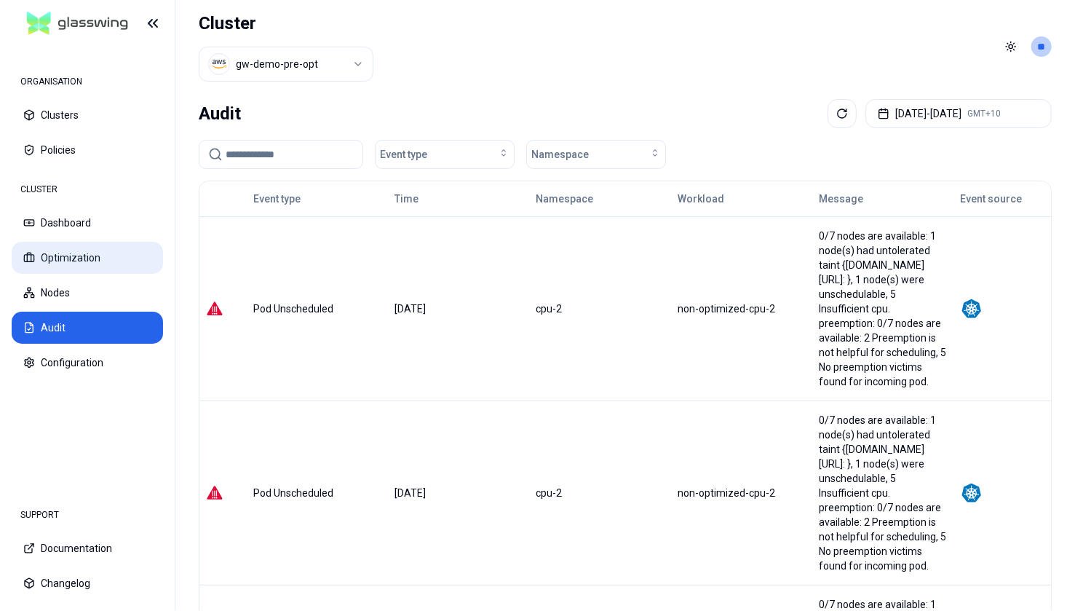
click at [81, 250] on button "Optimization" at bounding box center [87, 258] width 151 height 32
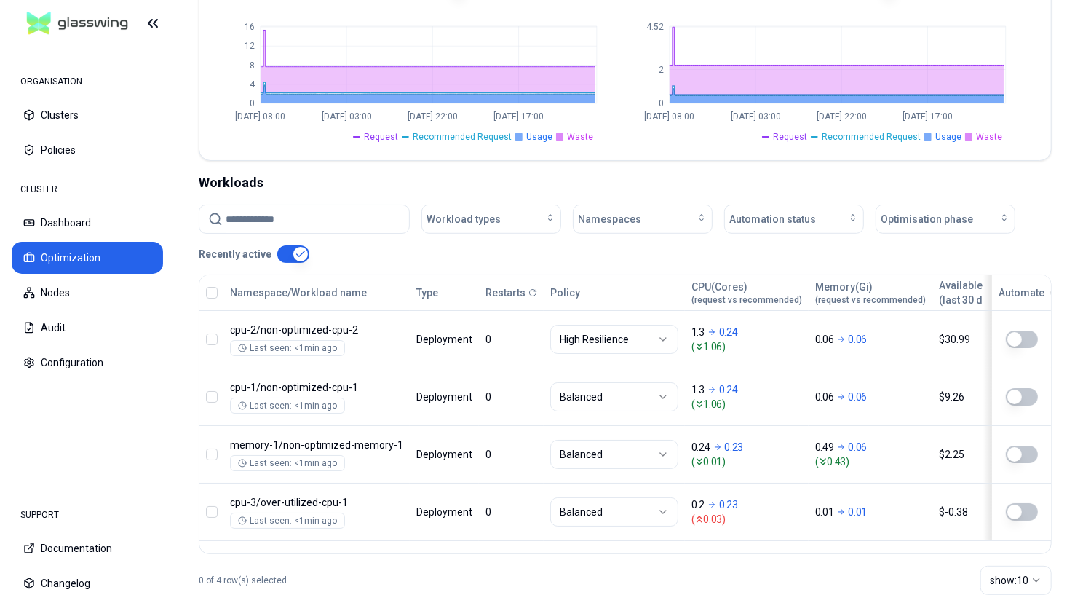
scroll to position [398, 0]
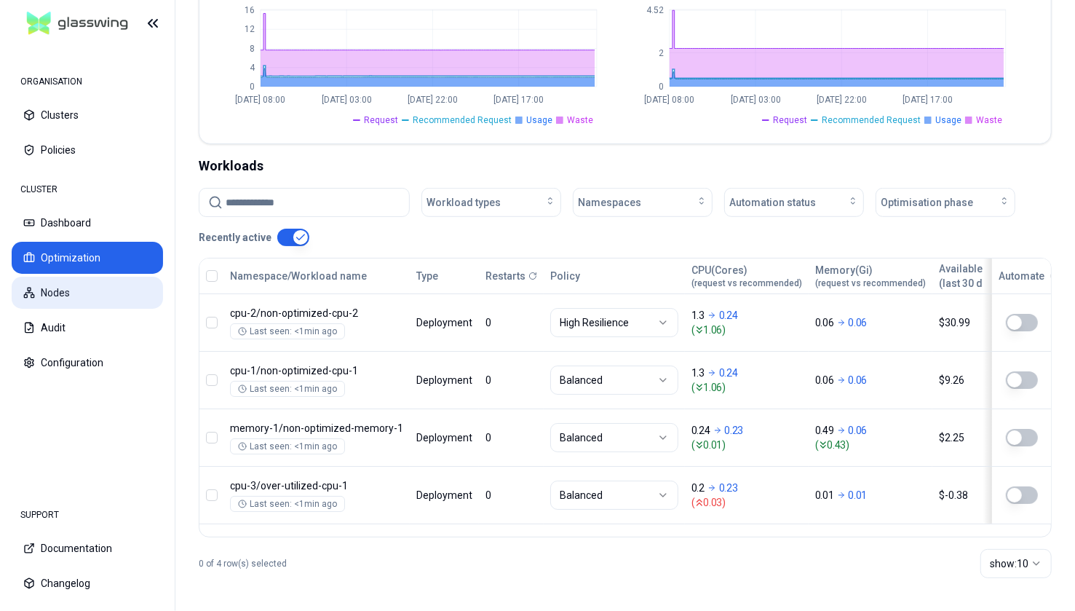
click at [87, 296] on button "Nodes" at bounding box center [87, 293] width 151 height 32
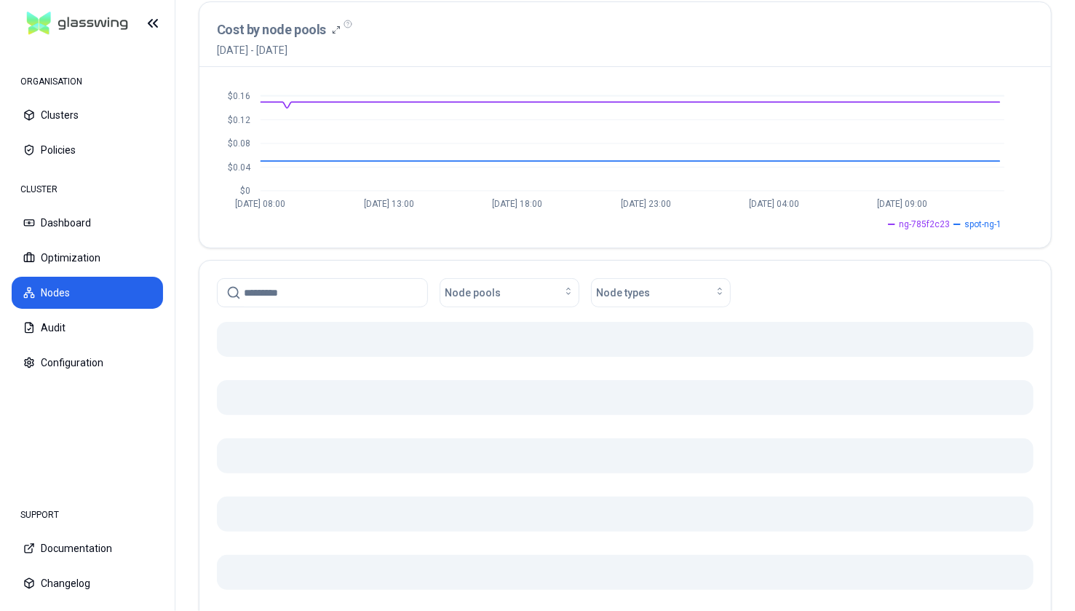
scroll to position [146, 0]
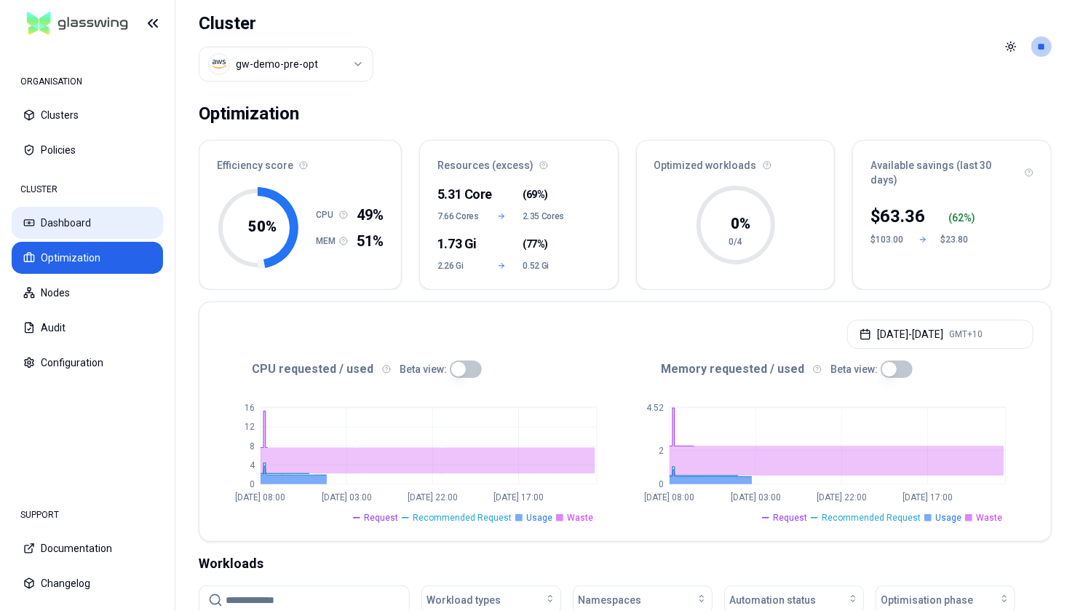
click at [111, 229] on button "Dashboard" at bounding box center [87, 223] width 151 height 32
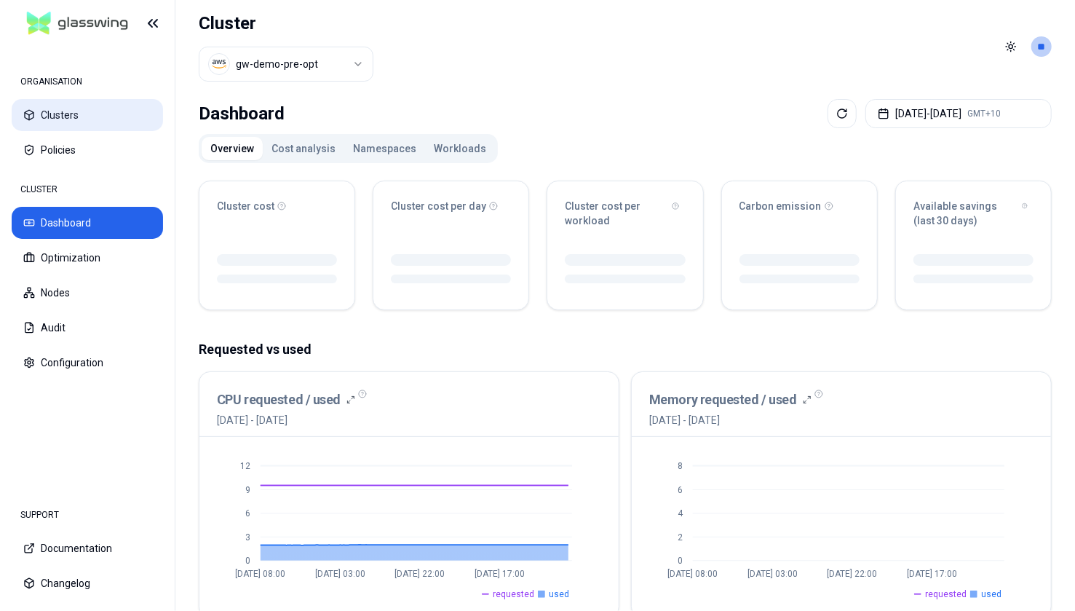
click at [108, 119] on button "Clusters" at bounding box center [87, 115] width 151 height 32
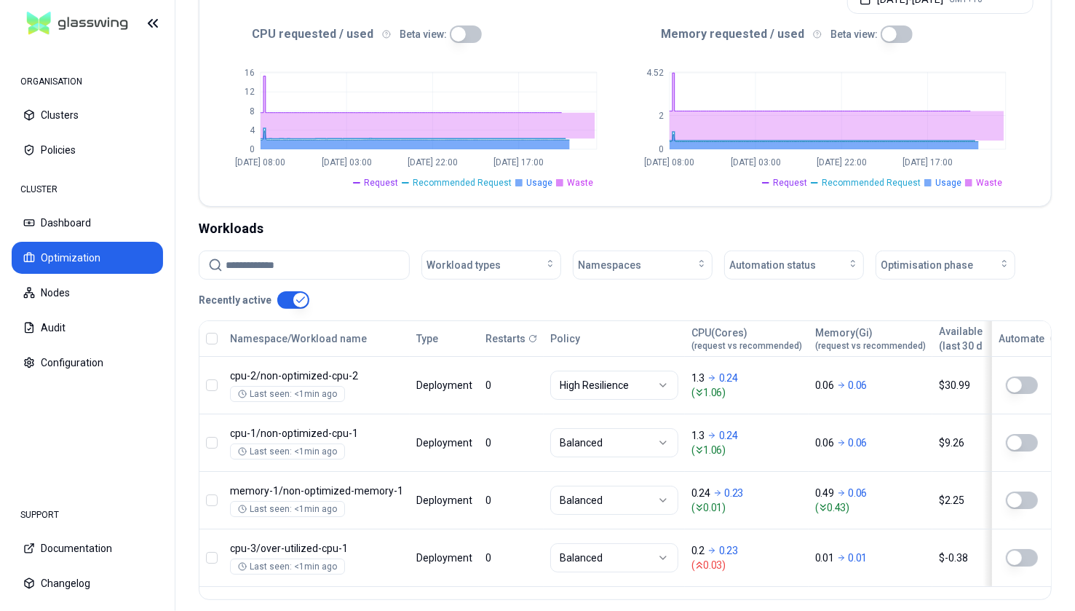
scroll to position [378, 0]
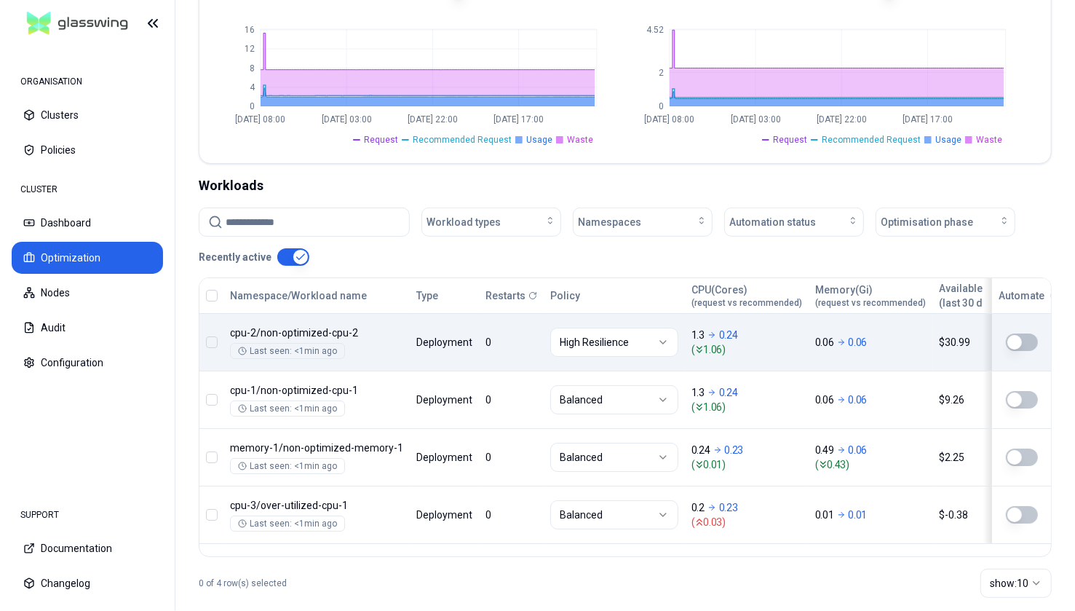
click at [472, 347] on div "Namespace/Workload name Type Restarts Policy CPU(Cores) (request vs recommended…" at bounding box center [625, 411] width 852 height 266
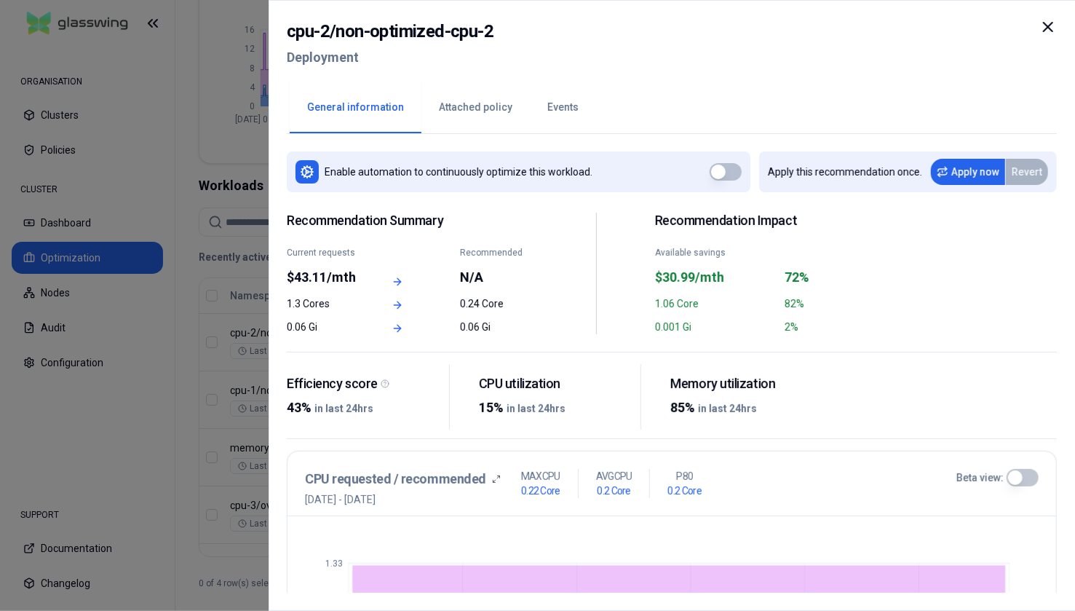
click at [463, 108] on button "Attached policy" at bounding box center [476, 107] width 108 height 51
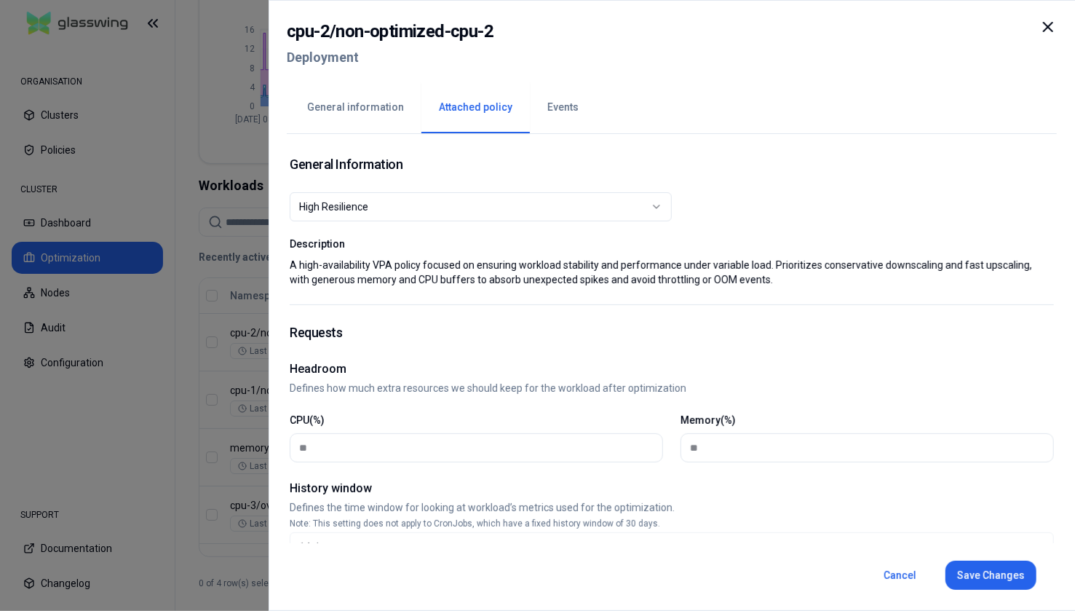
click at [900, 22] on icon at bounding box center [1048, 26] width 17 height 17
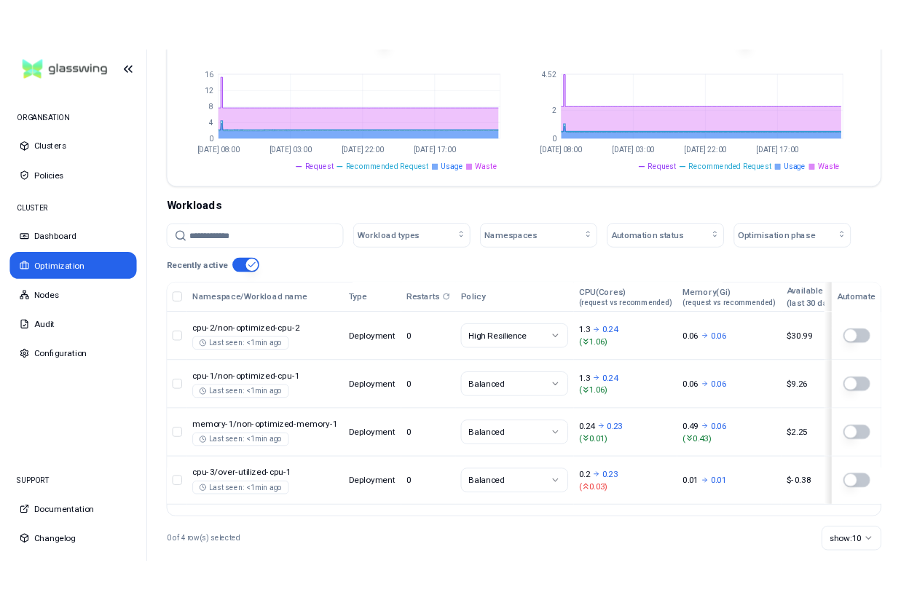
scroll to position [378, 0]
